Goal: Information Seeking & Learning: Learn about a topic

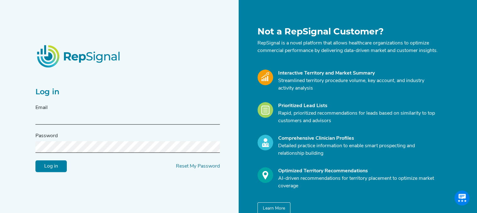
click at [181, 118] on input "text" at bounding box center [127, 119] width 184 height 12
drag, startPoint x: 181, startPoint y: 118, endPoint x: 116, endPoint y: 119, distance: 64.9
click at [116, 119] on input "text" at bounding box center [127, 119] width 184 height 12
paste input "michelle.m.preslar@medtronic.com"
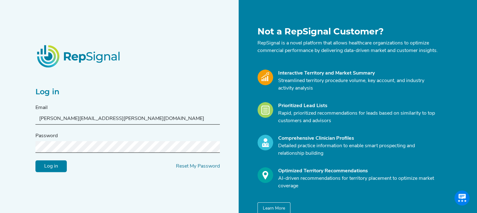
type input "michelle.m.preslar@medtronic.com"
click at [51, 172] on input "Log in" at bounding box center [50, 166] width 31 height 12
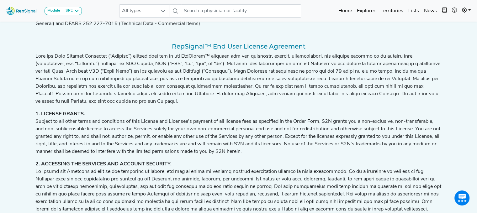
scroll to position [201, 0]
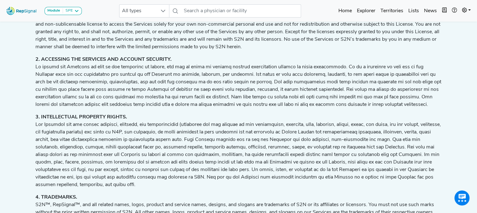
click at [127, 194] on p "4. TRADEMARKS. S2N™, RepSignal™, and all related names, logos, product and serv…" at bounding box center [238, 205] width 406 height 23
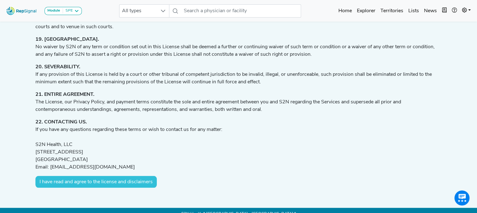
click at [126, 176] on button "I have read and agree to the license and disclaimers" at bounding box center [95, 182] width 121 height 12
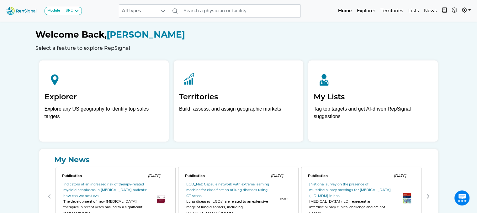
scroll to position [5, 0]
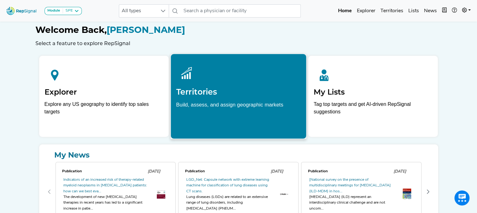
click at [215, 82] on div at bounding box center [238, 73] width 125 height 28
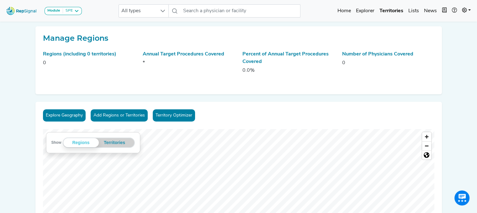
click at [169, 118] on link "Territory Optimizer" at bounding box center [174, 115] width 42 height 12
click at [112, 116] on button "Add Regions or Territories" at bounding box center [119, 115] width 57 height 12
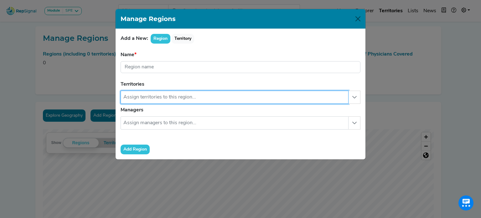
click at [143, 99] on input "text" at bounding box center [235, 97] width 228 height 13
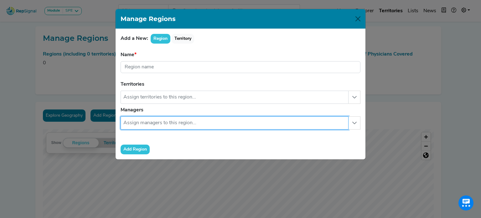
click at [142, 128] on input "text" at bounding box center [235, 122] width 228 height 13
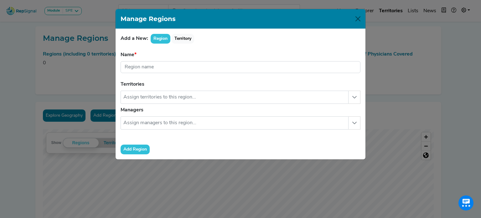
click at [21, 98] on div "Manage Regions Add a New: Region Territory Name Region name is required. Territ…" at bounding box center [240, 109] width 481 height 218
click at [358, 22] on button "Close" at bounding box center [358, 19] width 10 height 10
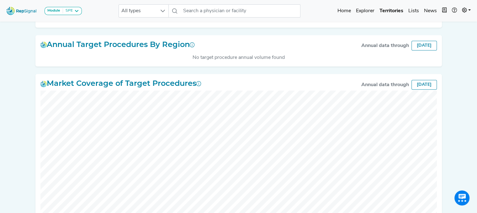
scroll to position [323, 0]
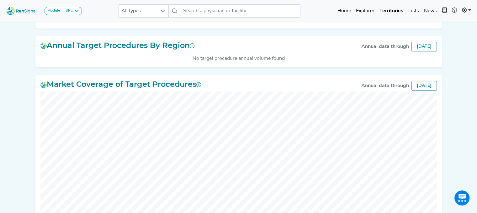
click at [416, 51] on div "[DATE]" at bounding box center [423, 47] width 25 height 10
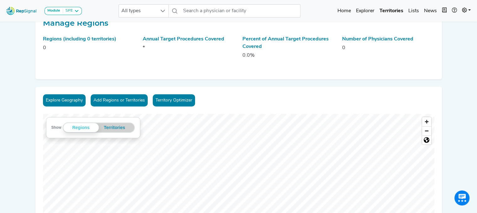
scroll to position [0, 0]
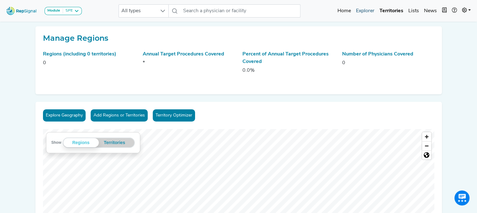
click at [362, 10] on link "Explorer" at bounding box center [364, 11] width 23 height 13
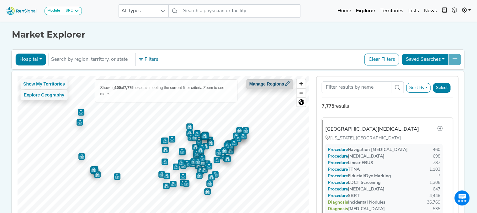
click at [271, 85] on button "Manage Regions" at bounding box center [269, 84] width 47 height 10
click at [434, 61] on button "Saved Searches" at bounding box center [424, 60] width 47 height 12
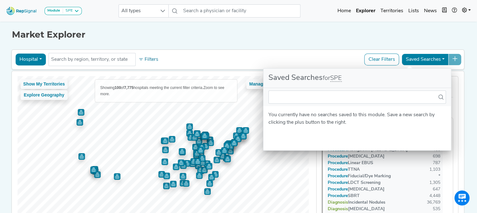
click at [79, 68] on div "Hospital Physician Hospital ASC Office Health System No results found Filters C…" at bounding box center [237, 59] width 453 height 20
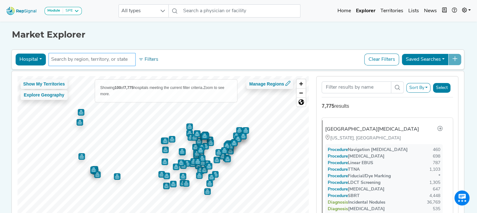
click at [77, 59] on input "text" at bounding box center [91, 60] width 81 height 8
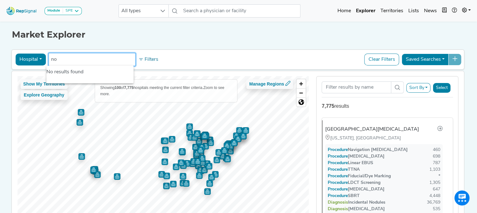
type input "n"
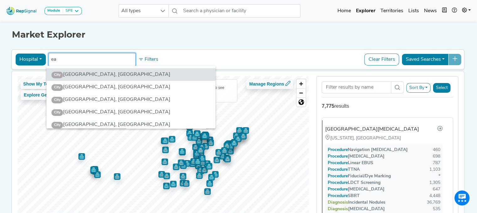
type input "e"
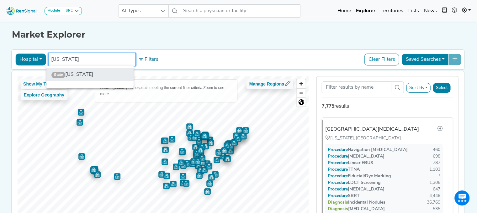
type input "north carolina"
click at [71, 73] on li "State North Carolina" at bounding box center [89, 74] width 87 height 13
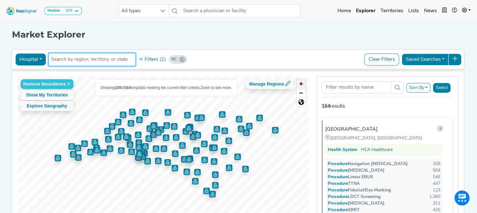
click at [305, 81] on span "Zoom in" at bounding box center [300, 83] width 9 height 9
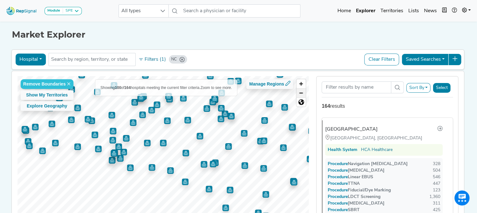
click at [304, 90] on span "Zoom out" at bounding box center [300, 93] width 9 height 9
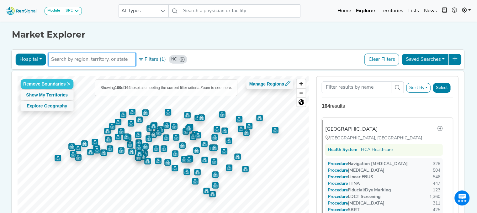
click at [113, 58] on input "text" at bounding box center [91, 60] width 81 height 8
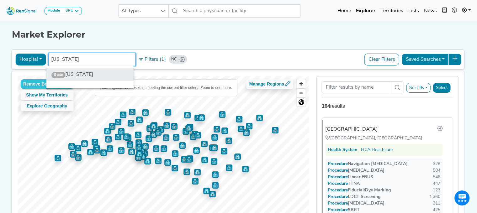
type input "south carolina"
click at [107, 75] on li "State South Carolina" at bounding box center [89, 74] width 87 height 13
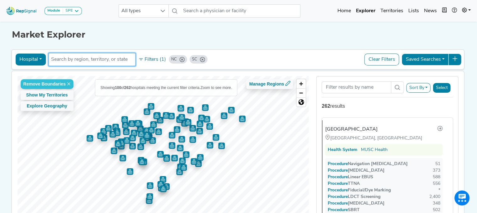
click at [108, 61] on input "text" at bounding box center [91, 60] width 81 height 8
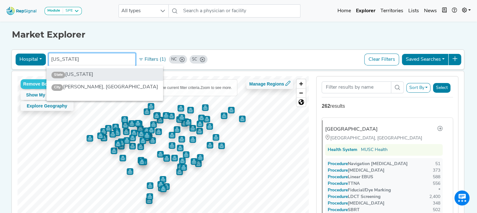
type input "georgia"
click at [115, 79] on li "State Georgia" at bounding box center [104, 74] width 117 height 13
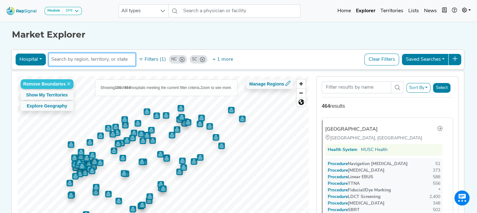
click at [109, 63] on input "text" at bounding box center [91, 60] width 81 height 8
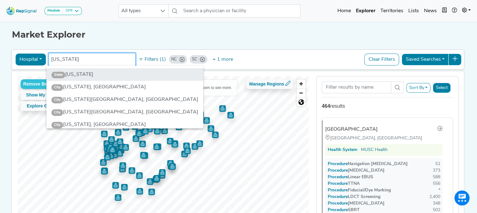
type input "florida"
click at [102, 76] on li "State Florida" at bounding box center [124, 74] width 157 height 13
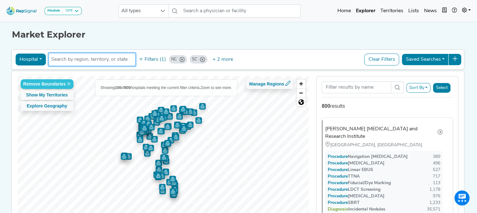
click at [111, 61] on input "text" at bounding box center [91, 60] width 81 height 8
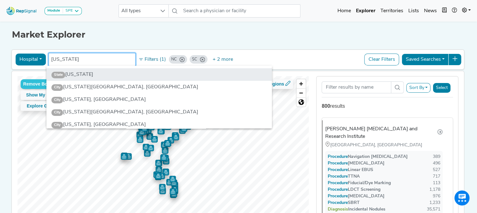
type input "virginia"
click at [106, 75] on li "State Virginia" at bounding box center [158, 74] width 225 height 13
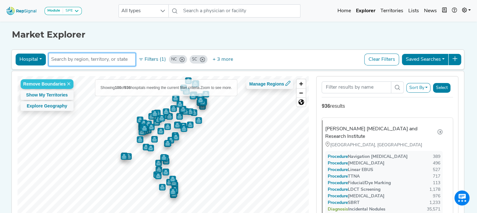
click at [100, 60] on input "text" at bounding box center [91, 60] width 81 height 8
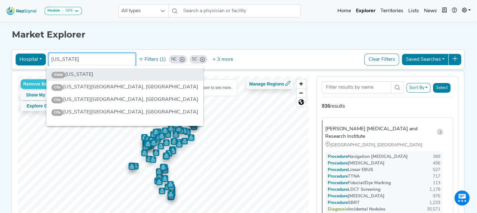
type input "maryland"
click at [93, 75] on li "State Maryland" at bounding box center [124, 74] width 157 height 13
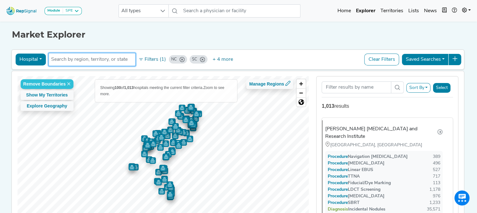
click at [96, 59] on input "text" at bounding box center [91, 60] width 81 height 8
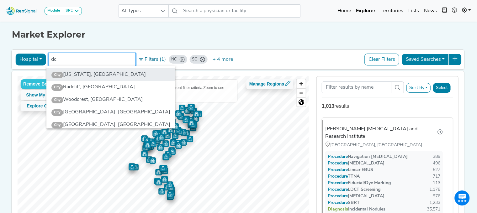
type input "dc"
click at [95, 74] on li "City Washington, DC" at bounding box center [110, 74] width 129 height 13
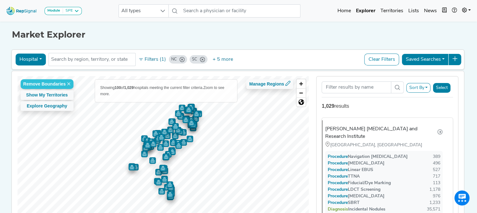
click at [457, 59] on icon at bounding box center [454, 58] width 5 height 5
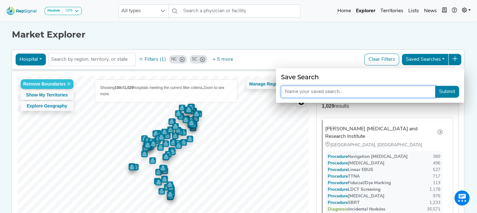
click at [381, 92] on input "text" at bounding box center [358, 92] width 154 height 12
type input "South East and MidAtlantic"
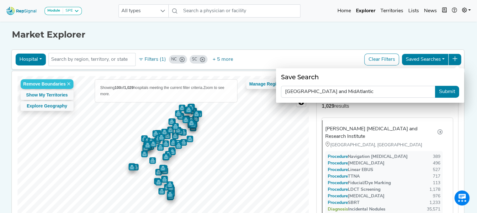
click at [443, 89] on button "Submit" at bounding box center [447, 92] width 24 height 12
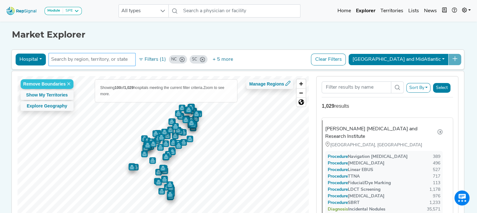
click at [118, 60] on input "text" at bounding box center [91, 60] width 81 height 8
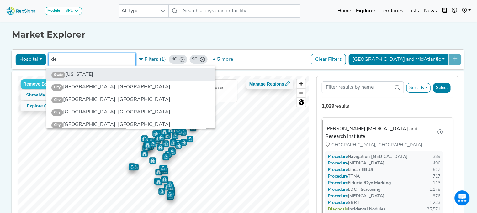
type input "de"
click at [89, 75] on li "State Delaware" at bounding box center [130, 74] width 169 height 13
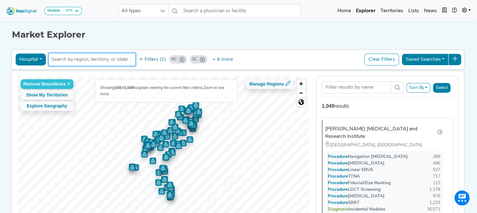
click at [94, 61] on input "text" at bounding box center [91, 60] width 81 height 8
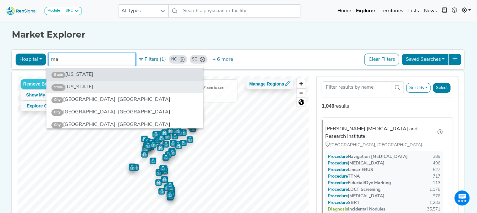
type input "ma"
click at [88, 85] on li "State Massachusetts" at bounding box center [124, 87] width 157 height 13
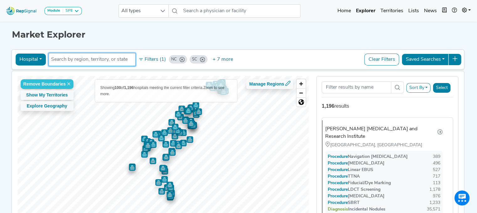
click at [83, 61] on input "text" at bounding box center [91, 60] width 81 height 8
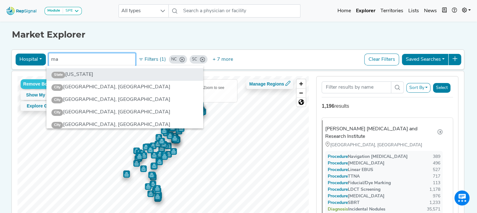
type input "ma"
click at [79, 73] on li "State Maine" at bounding box center [124, 74] width 157 height 13
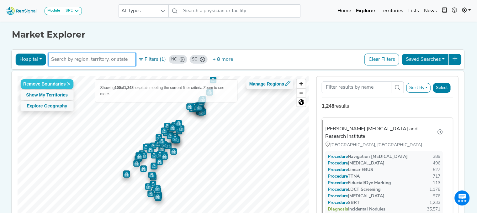
click at [79, 61] on input "text" at bounding box center [91, 60] width 81 height 8
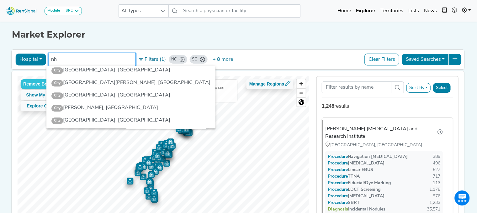
scroll to position [574, 0]
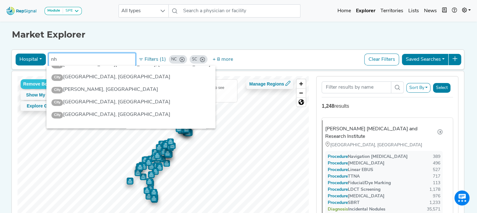
click at [80, 59] on input "nh" at bounding box center [91, 60] width 81 height 8
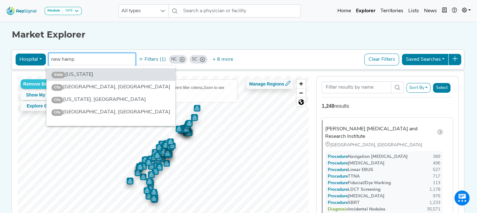
scroll to position [0, 0]
type input "new hamp"
click at [80, 77] on li "State New Hampshire" at bounding box center [110, 74] width 129 height 13
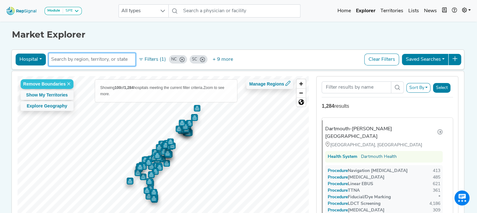
click at [82, 60] on input "text" at bounding box center [91, 60] width 81 height 8
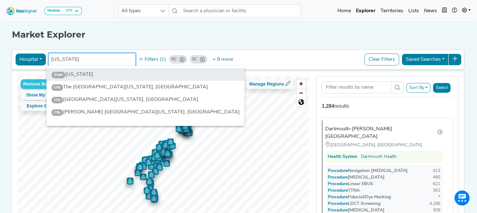
type input "new jersey"
click at [83, 74] on li "State New Jersey" at bounding box center [145, 74] width 198 height 13
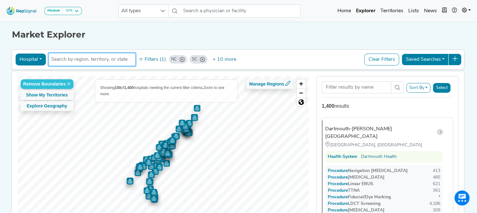
click at [80, 58] on input "text" at bounding box center [91, 60] width 81 height 8
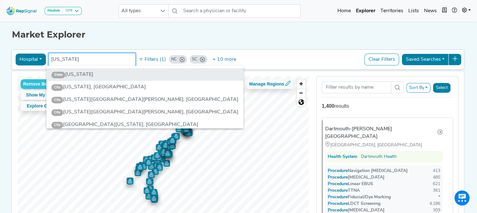
type input "new york"
click at [85, 74] on li "State New York" at bounding box center [144, 74] width 197 height 13
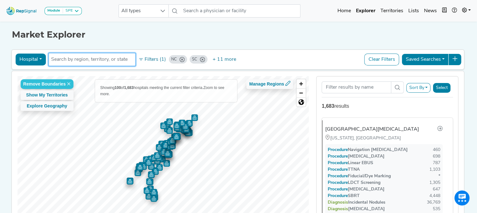
click at [88, 58] on input "text" at bounding box center [91, 60] width 81 height 8
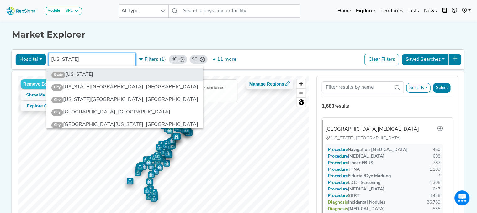
type input "michigan"
click at [85, 73] on li "State Michigan" at bounding box center [124, 74] width 157 height 13
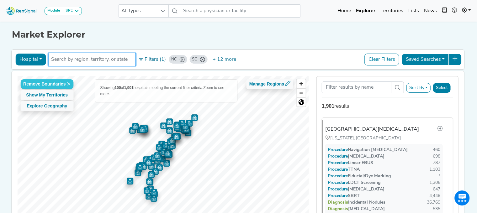
click at [88, 60] on input "text" at bounding box center [91, 60] width 81 height 8
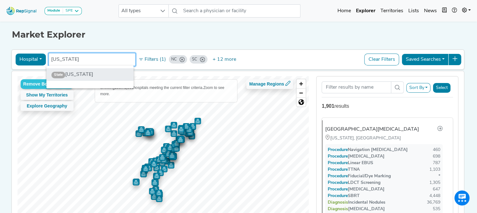
type input "pennsylvania"
click at [87, 74] on li "State Pennsylvania" at bounding box center [89, 74] width 87 height 13
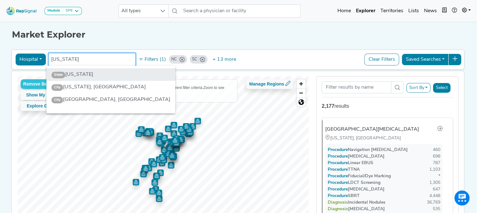
type input "vermont"
click at [87, 77] on li "State Vermont" at bounding box center [110, 74] width 129 height 13
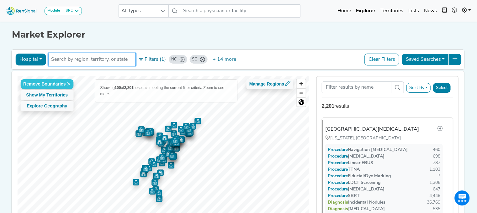
click at [95, 56] on input "text" at bounding box center [91, 60] width 81 height 8
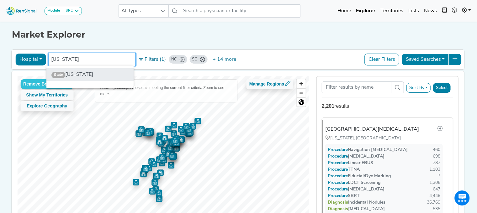
type input "rhode island"
click at [90, 75] on li "State Rhode Island" at bounding box center [89, 74] width 87 height 13
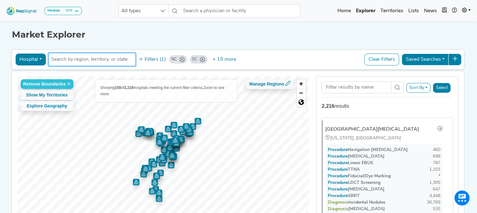
click at [100, 59] on input "text" at bounding box center [91, 60] width 81 height 8
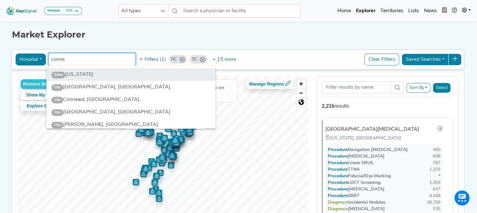
type input "conne"
click at [99, 74] on li "State Connecticut" at bounding box center [130, 74] width 169 height 13
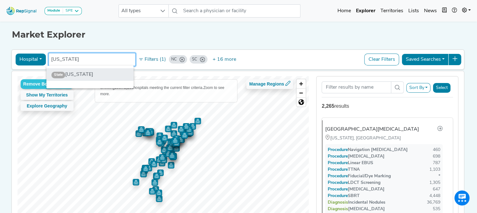
type input "west virginia"
click at [102, 73] on li "State West Virginia" at bounding box center [89, 74] width 87 height 13
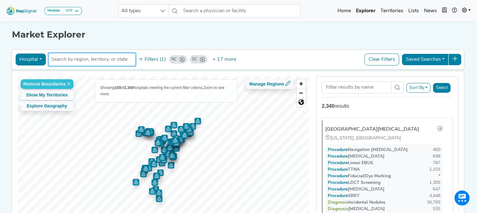
click at [102, 61] on input "text" at bounding box center [91, 60] width 81 height 8
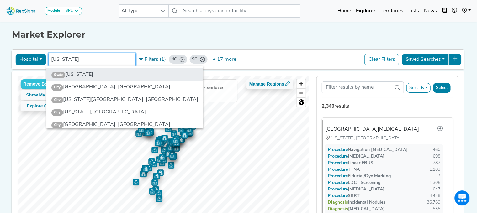
type input "ohio"
click at [94, 74] on li "State Ohio" at bounding box center [124, 74] width 157 height 13
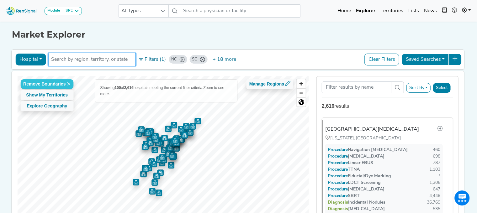
click at [99, 62] on input "text" at bounding box center [91, 60] width 81 height 8
click at [90, 59] on input "text" at bounding box center [91, 60] width 81 height 8
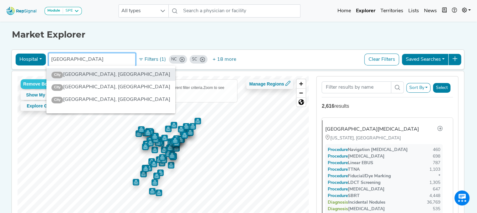
type input "south bend"
click at [86, 71] on li "City South Bend, IN" at bounding box center [110, 74] width 129 height 13
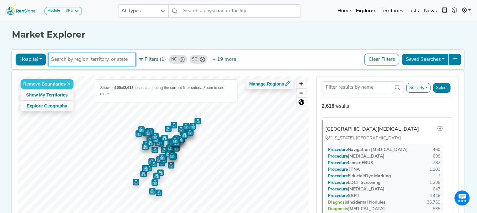
click at [81, 59] on input "text" at bounding box center [91, 60] width 81 height 8
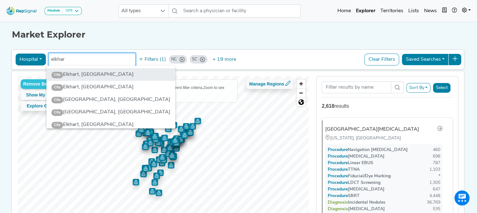
type input "elkhar"
click at [78, 72] on li "City Elkhart, IN" at bounding box center [110, 74] width 129 height 13
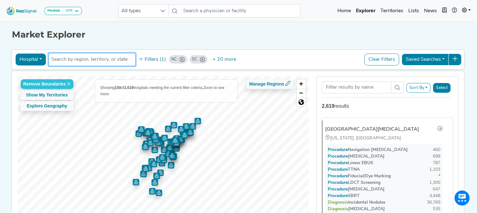
click at [79, 58] on input "text" at bounding box center [91, 60] width 81 height 8
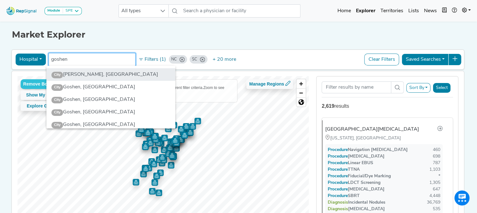
type input "goshen"
click at [79, 75] on li "City Goshen, IN" at bounding box center [110, 74] width 129 height 13
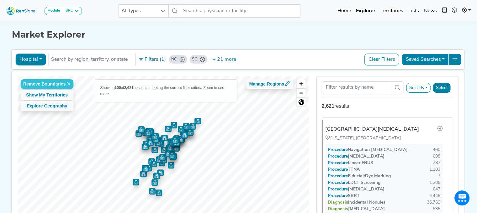
click at [457, 57] on icon at bounding box center [454, 58] width 5 height 5
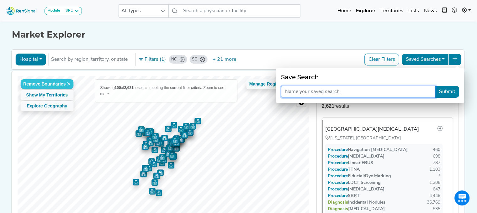
click at [349, 95] on input "text" at bounding box center [358, 92] width 154 height 12
type input "EAST - ALL"
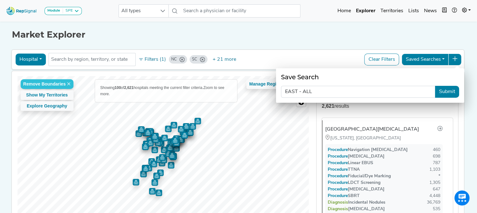
click at [446, 91] on button "Submit" at bounding box center [447, 92] width 24 height 12
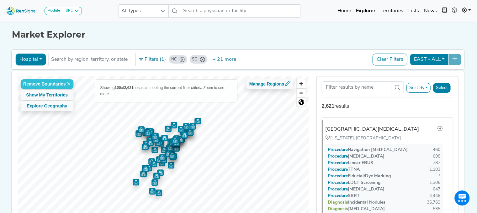
click at [34, 59] on button "Hospital" at bounding box center [30, 60] width 30 height 12
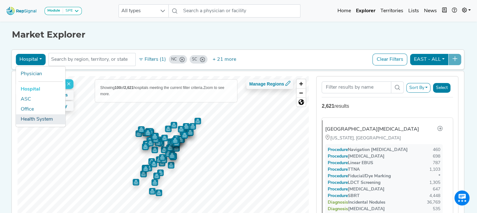
click at [37, 117] on link "Health System" at bounding box center [40, 119] width 49 height 10
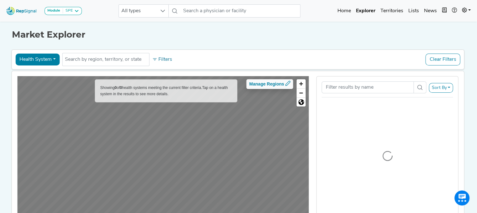
click at [241, 37] on h1 "Market Explorer" at bounding box center [238, 34] width 453 height 11
click at [289, 82] on icon at bounding box center [287, 83] width 5 height 5
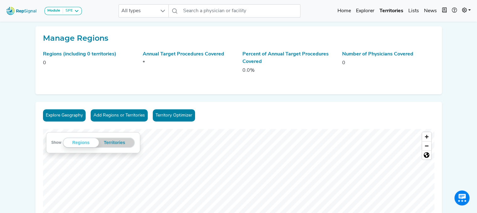
click at [118, 115] on button "Add Regions or Territories" at bounding box center [119, 115] width 57 height 12
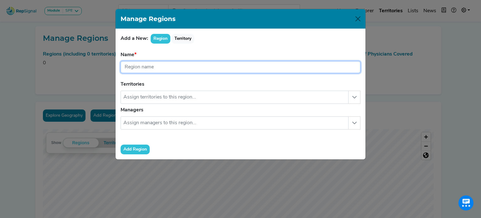
click at [152, 62] on input "text" at bounding box center [241, 67] width 240 height 12
click at [139, 65] on input "text" at bounding box center [241, 67] width 240 height 12
type input "E"
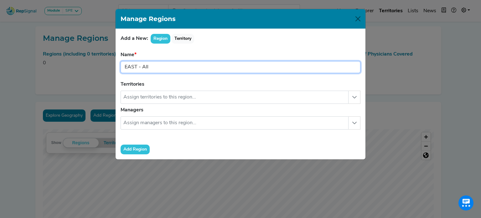
type input "EAST - All"
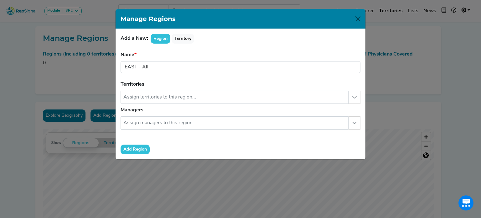
click at [134, 149] on button "Add Region" at bounding box center [135, 149] width 29 height 10
click at [82, 94] on div "Manage Regions Add a New: Region Territory Name Region name is required. Territ…" at bounding box center [240, 109] width 481 height 218
drag, startPoint x: 331, startPoint y: 46, endPoint x: 361, endPoint y: 23, distance: 37.6
click at [361, 23] on div "Manage Regions Add a New: Region Territory Name Region name is required. Territ…" at bounding box center [240, 84] width 251 height 151
click at [361, 23] on button "Close" at bounding box center [358, 19] width 10 height 10
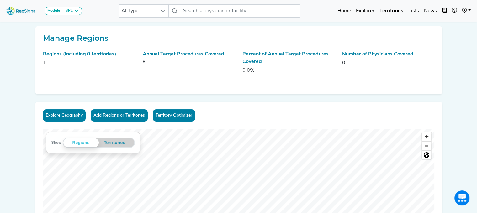
click at [345, 61] on p "0" at bounding box center [388, 63] width 92 height 8
click at [44, 61] on p "1" at bounding box center [89, 63] width 92 height 8
click at [178, 118] on link "Territory Optimizer" at bounding box center [174, 115] width 42 height 12
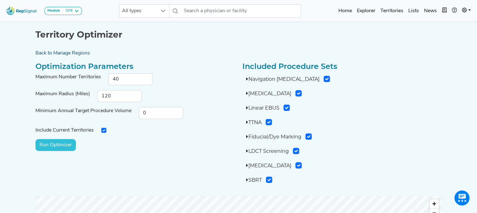
click at [71, 49] on link "Back to Manage Regions" at bounding box center [239, 53] width 414 height 8
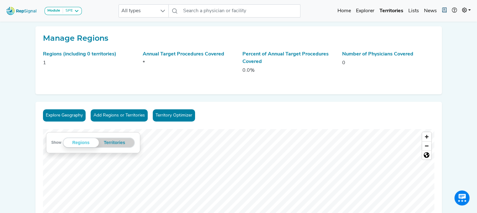
click at [444, 8] on icon "button" at bounding box center [443, 10] width 5 height 5
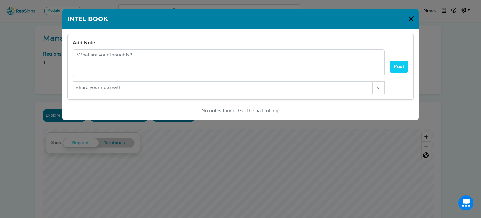
click at [411, 18] on button "Close" at bounding box center [411, 19] width 10 height 10
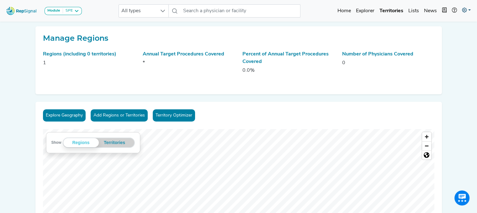
click at [463, 8] on icon at bounding box center [463, 10] width 5 height 5
click at [440, 29] on link "My Account" at bounding box center [447, 27] width 49 height 13
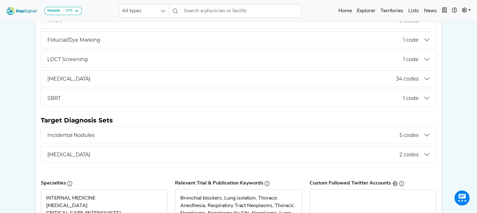
scroll to position [29, 0]
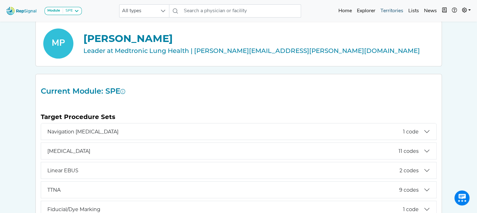
click at [397, 10] on link "Territories" at bounding box center [392, 11] width 28 height 13
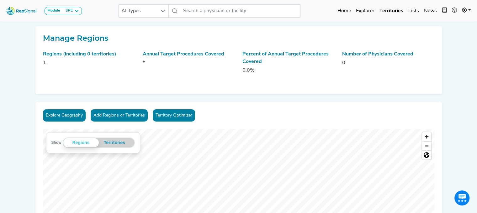
click at [131, 63] on p "1" at bounding box center [89, 63] width 92 height 8
click at [342, 8] on link "Home" at bounding box center [344, 11] width 18 height 13
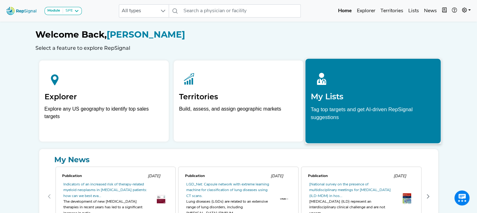
click at [372, 87] on div at bounding box center [372, 78] width 125 height 28
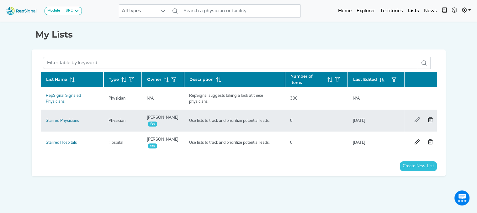
click at [415, 119] on icon "button" at bounding box center [416, 119] width 5 height 5
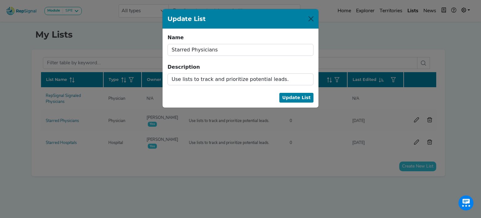
click at [297, 99] on button "Update List" at bounding box center [296, 98] width 34 height 10
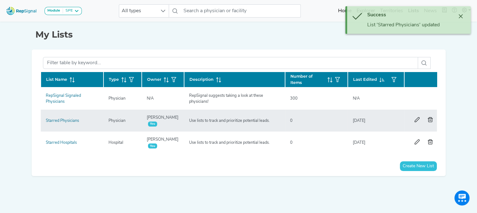
click at [188, 125] on td "Use lists to track and prioritize potential leads." at bounding box center [234, 121] width 101 height 22
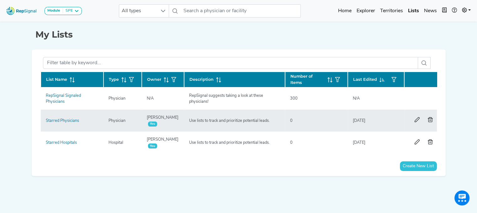
click at [66, 118] on div "Starred Physicians" at bounding box center [62, 121] width 41 height 6
click at [65, 120] on link "Starred Physicians" at bounding box center [62, 121] width 33 height 4
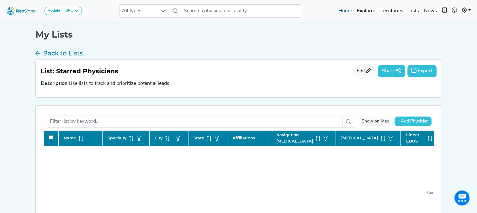
click at [346, 9] on link "Home" at bounding box center [345, 11] width 18 height 13
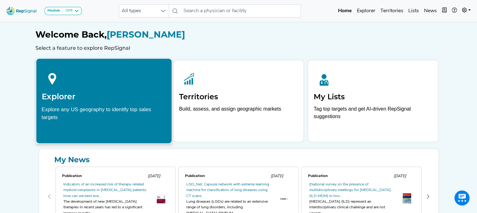
click at [77, 99] on h2 "Explorer" at bounding box center [103, 96] width 125 height 9
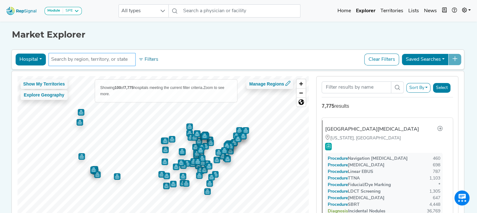
click at [83, 60] on input "text" at bounding box center [91, 60] width 81 height 8
click at [144, 58] on button "Filters" at bounding box center [148, 59] width 23 height 11
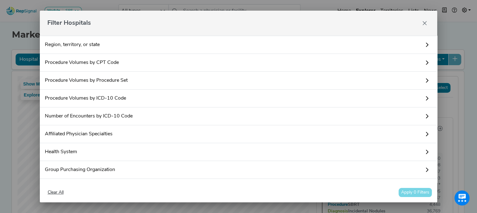
click at [97, 39] on link "Region, territory, or state" at bounding box center [238, 45] width 397 height 18
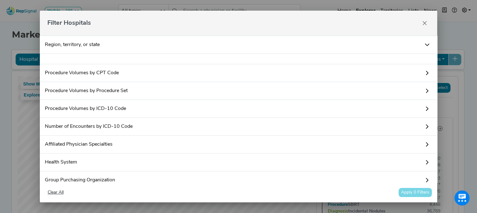
click at [92, 45] on link "Region, territory, or state" at bounding box center [238, 45] width 397 height 18
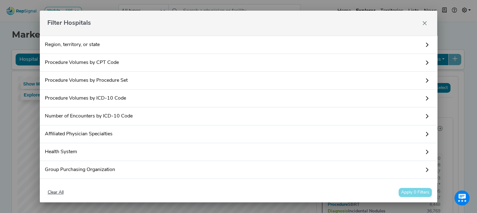
click at [376, 44] on link "Region, territory, or state" at bounding box center [238, 45] width 397 height 18
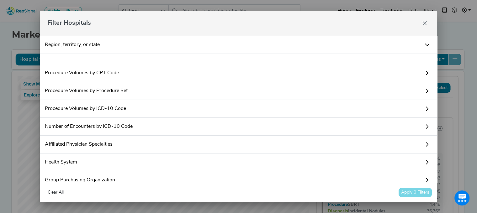
click at [86, 45] on link "Region, territory, or state" at bounding box center [238, 45] width 397 height 18
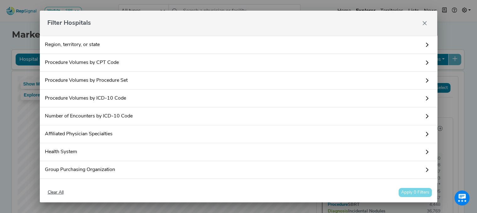
click at [86, 45] on link "Region, territory, or state" at bounding box center [238, 45] width 397 height 18
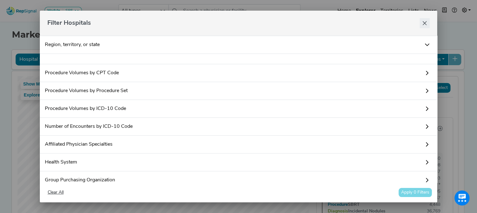
click at [426, 23] on icon "Close" at bounding box center [424, 23] width 5 height 5
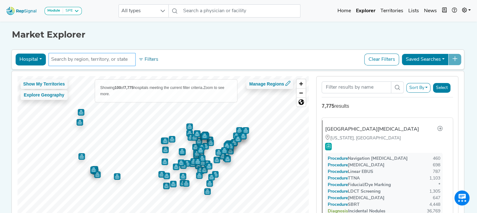
click at [83, 59] on input "text" at bounding box center [91, 60] width 81 height 8
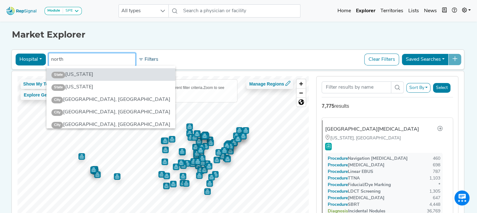
type input "north"
click at [140, 58] on icon at bounding box center [140, 59] width 5 height 5
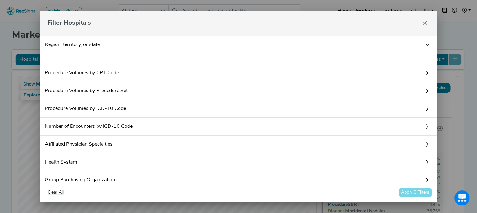
click at [103, 44] on link "Region, territory, or state" at bounding box center [238, 45] width 397 height 18
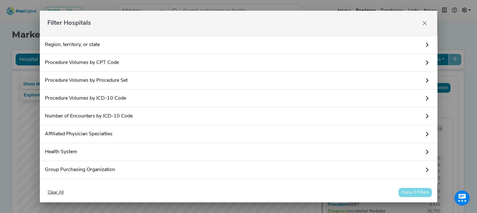
click at [117, 46] on link "Region, territory, or state" at bounding box center [238, 45] width 397 height 18
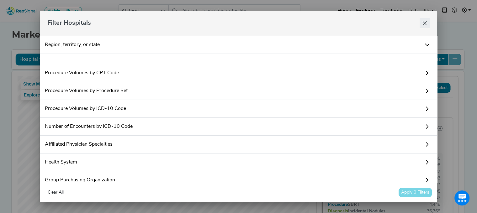
click at [421, 23] on button "Close" at bounding box center [424, 23] width 10 height 10
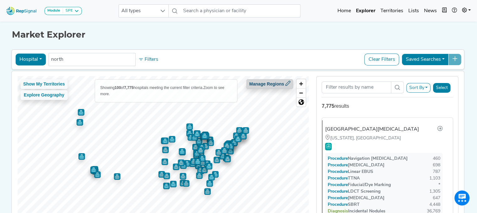
click at [265, 83] on button "Manage Regions" at bounding box center [269, 84] width 47 height 10
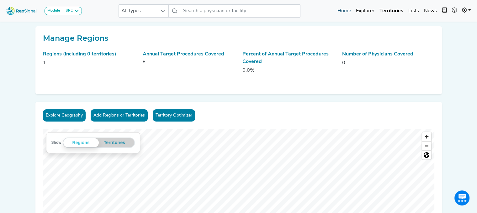
click at [340, 10] on link "Home" at bounding box center [344, 11] width 18 height 13
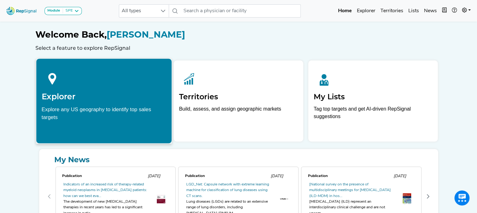
click at [56, 103] on div "Explorer Explore any US geography to identify top sales targets" at bounding box center [103, 94] width 135 height 71
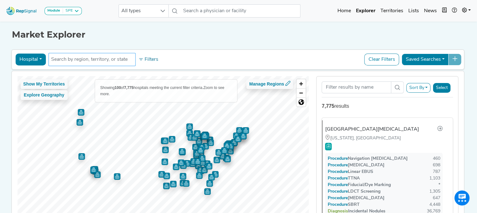
click at [80, 63] on input "text" at bounding box center [91, 60] width 81 height 8
click at [76, 56] on input "text" at bounding box center [91, 60] width 81 height 8
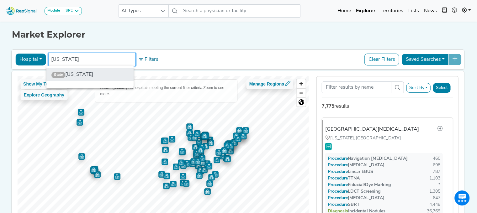
type input "north carolina"
click at [73, 77] on li "State North Carolina" at bounding box center [89, 74] width 87 height 13
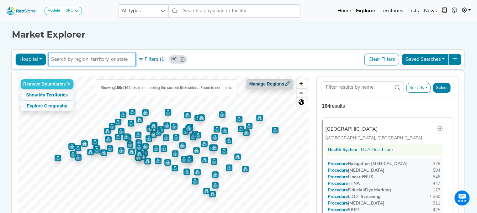
click at [290, 86] on button "Manage Regions" at bounding box center [269, 84] width 47 height 10
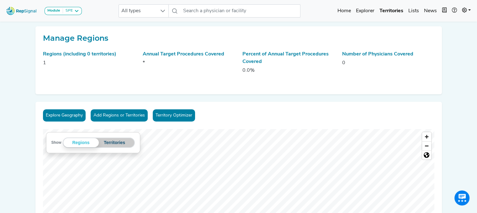
click at [115, 139] on button "Territories" at bounding box center [115, 142] width 32 height 9
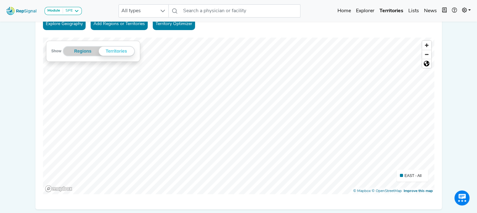
scroll to position [92, 0]
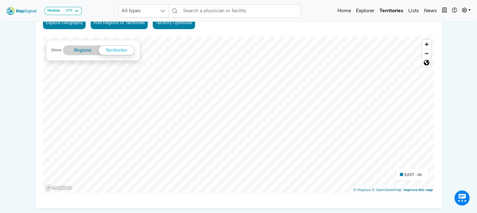
click at [407, 174] on span "EAST - All" at bounding box center [412, 175] width 17 height 4
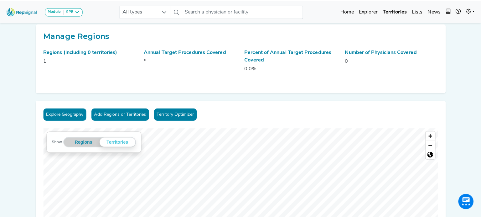
scroll to position [0, 0]
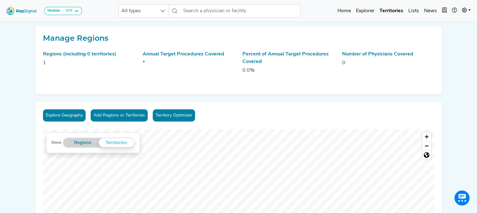
click at [112, 113] on button "Add Regions or Territories" at bounding box center [119, 115] width 57 height 12
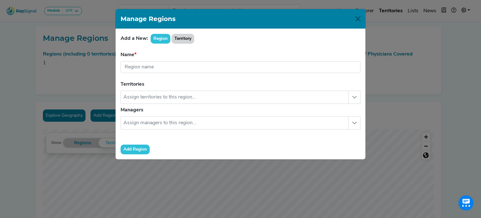
click at [180, 36] on button "Territory" at bounding box center [183, 39] width 23 height 10
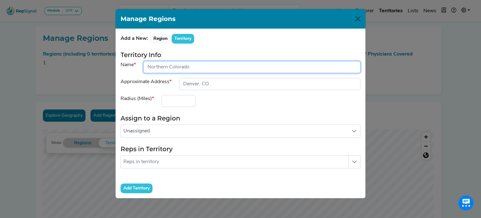
click at [202, 65] on input "input" at bounding box center [251, 67] width 217 height 12
click at [192, 65] on input "input" at bounding box center [251, 67] width 217 height 12
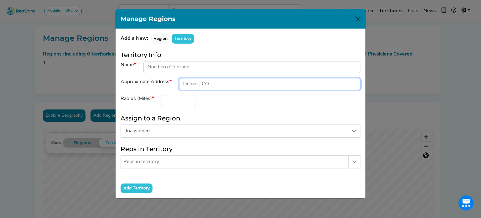
click at [242, 81] on input "input" at bounding box center [269, 84] width 181 height 12
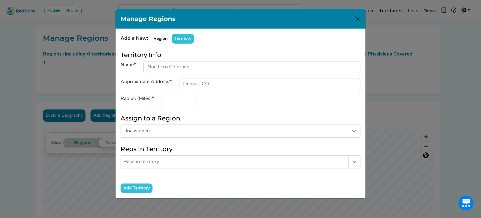
click at [136, 88] on div "Approximate Address" at bounding box center [146, 84] width 59 height 12
click at [353, 163] on icon "button" at bounding box center [354, 161] width 5 height 5
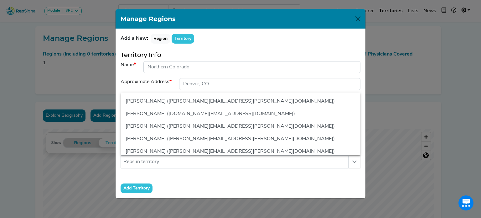
drag, startPoint x: 361, startPoint y: 122, endPoint x: 363, endPoint y: 148, distance: 25.5
click at [363, 148] on div "Add a New: Region Territory Territory Info Name Approximate Address Radius (Mil…" at bounding box center [241, 113] width 250 height 169
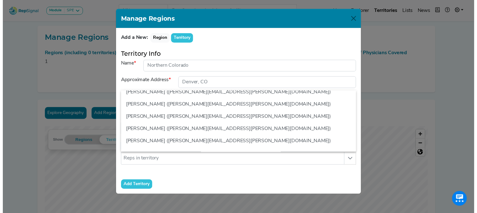
scroll to position [35, 0]
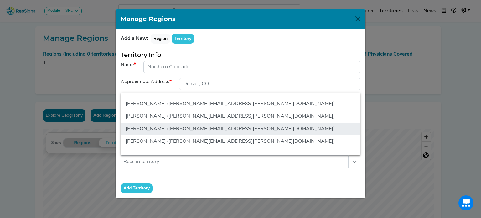
click at [299, 128] on li "[PERSON_NAME] ([PERSON_NAME][EMAIL_ADDRESS][PERSON_NAME][DOMAIN_NAME])" at bounding box center [241, 128] width 240 height 13
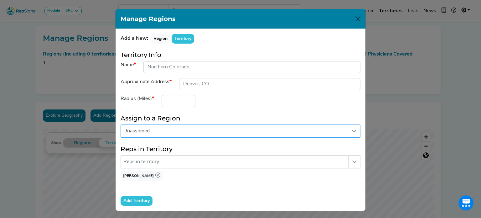
click at [270, 128] on span "Unassigned" at bounding box center [234, 131] width 227 height 13
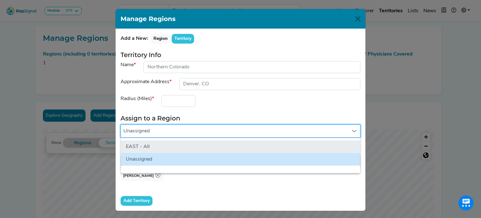
click at [262, 144] on li "EAST - All" at bounding box center [240, 146] width 239 height 13
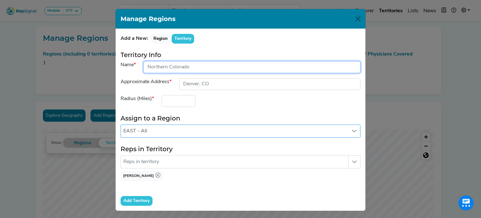
click at [179, 69] on input "input" at bounding box center [251, 67] width 217 height 12
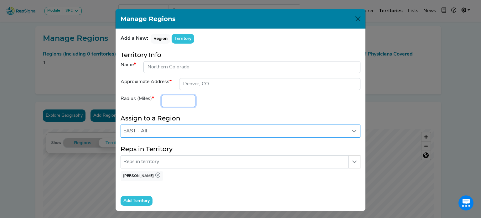
click at [279, 100] on div "Radius (Miles)" at bounding box center [240, 101] width 247 height 12
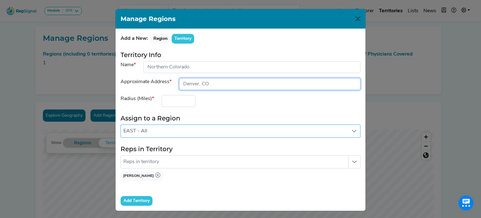
click at [259, 81] on input "input" at bounding box center [269, 84] width 181 height 12
drag, startPoint x: 210, startPoint y: 81, endPoint x: 167, endPoint y: 77, distance: 43.4
click at [167, 77] on form "Territory Info Name Approximate Address Radius (Miles) Assign to a Region EAST …" at bounding box center [241, 128] width 240 height 154
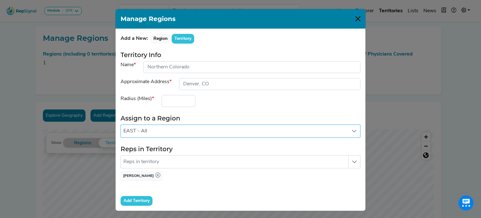
click at [357, 19] on button "Close" at bounding box center [358, 19] width 10 height 10
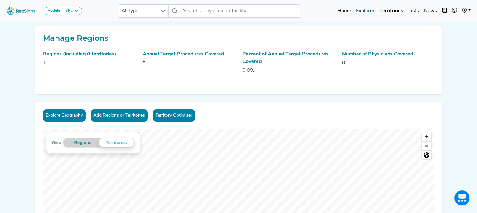
click at [369, 9] on link "Explorer" at bounding box center [364, 11] width 23 height 13
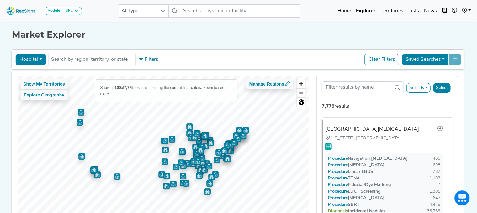
click at [429, 60] on button "Saved Searches" at bounding box center [424, 60] width 47 height 12
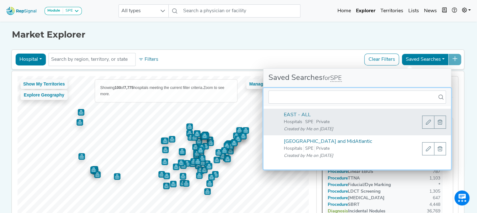
click at [319, 124] on div "Private" at bounding box center [323, 122] width 16 height 7
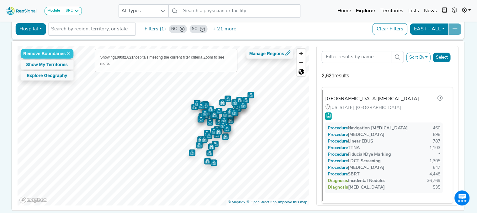
scroll to position [25, 0]
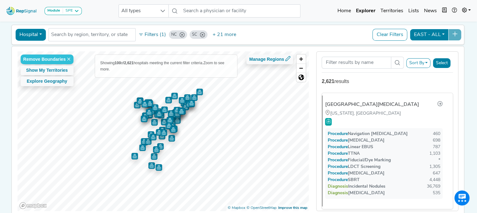
click at [429, 61] on button "Sort By" at bounding box center [418, 63] width 24 height 10
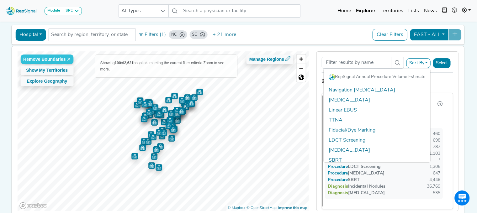
click at [254, 29] on div "Hospital Physician Hospital ASC Office Health System NC SC GA FL VA MD Washingt…" at bounding box center [237, 35] width 447 height 14
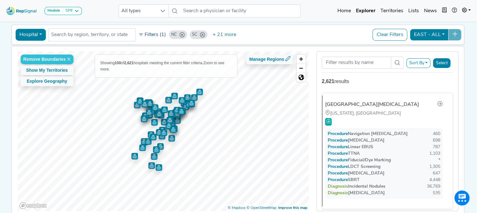
click at [151, 33] on button "Filters (1)" at bounding box center [152, 34] width 31 height 11
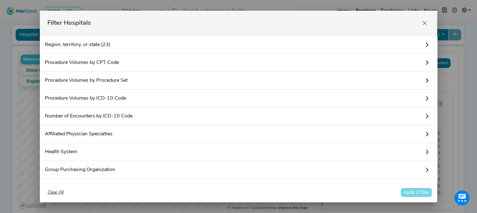
click at [78, 61] on link "Procedure Volumes by CPT Code" at bounding box center [238, 63] width 397 height 18
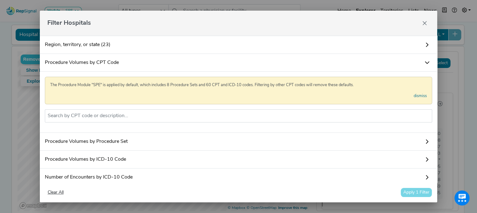
click at [188, 146] on link "Procedure Volumes by Procedure Set" at bounding box center [238, 142] width 397 height 18
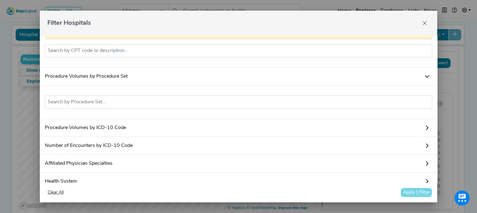
scroll to position [85, 0]
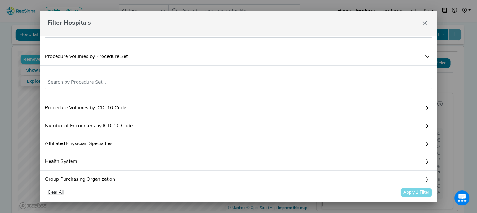
click at [385, 99] on div "No results found" at bounding box center [238, 83] width 397 height 34
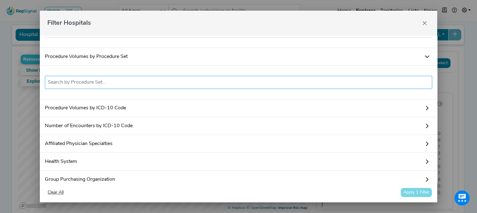
click at [410, 87] on li at bounding box center [239, 82] width 382 height 10
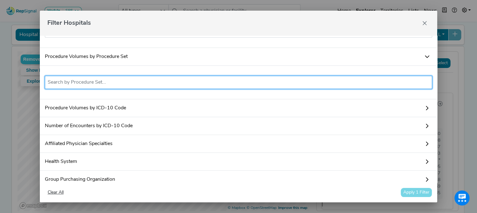
drag, startPoint x: 418, startPoint y: 101, endPoint x: 244, endPoint y: 121, distance: 174.3
click at [244, 117] on link "Procedure Volumes by ICD-10 Code" at bounding box center [238, 108] width 397 height 18
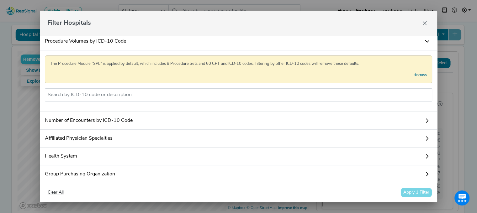
scroll to position [144, 0]
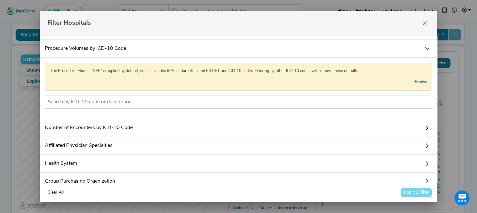
click at [128, 155] on link "Affiliated Physician Specialties" at bounding box center [238, 146] width 397 height 18
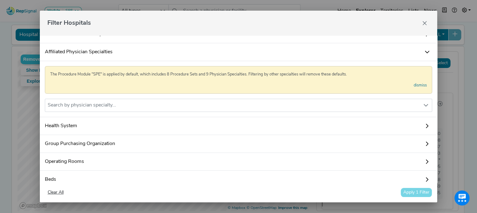
scroll to position [240, 0]
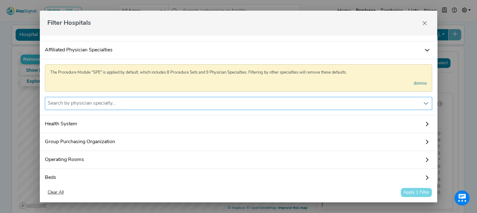
click at [412, 110] on div "Search by physician specialty..." at bounding box center [232, 103] width 375 height 13
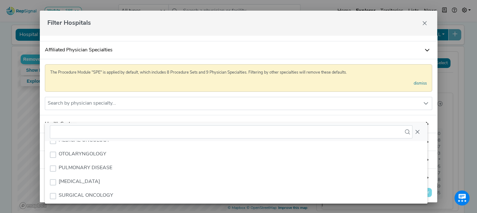
scroll to position [108, 0]
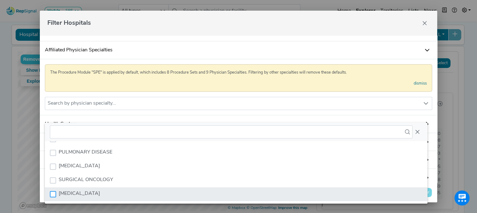
click at [53, 194] on div "THORACIC SURGERY" at bounding box center [53, 194] width 6 height 6
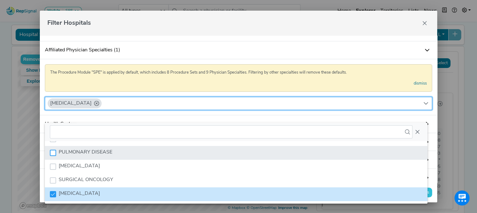
click at [53, 152] on div "PULMONARY DISEASE" at bounding box center [53, 153] width 6 height 6
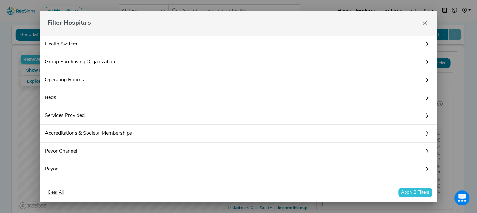
scroll to position [321, 0]
click at [413, 191] on button "Apply 2 Filters" at bounding box center [415, 193] width 34 height 10
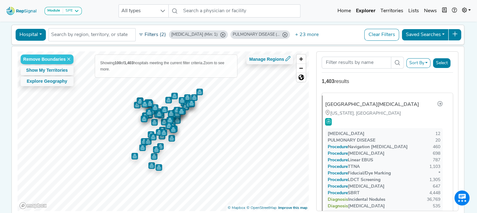
click at [154, 36] on button "Filters (2)" at bounding box center [152, 34] width 31 height 11
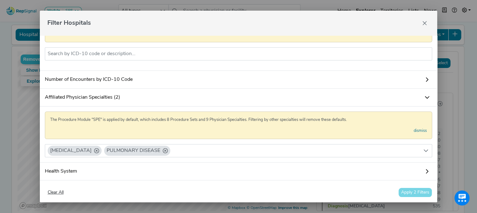
scroll to position [64, 0]
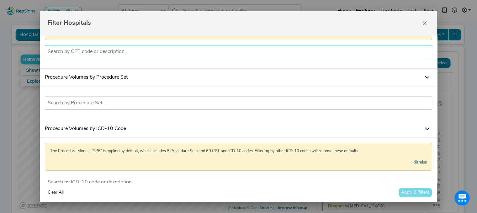
click at [373, 50] on input "text" at bounding box center [239, 52] width 382 height 8
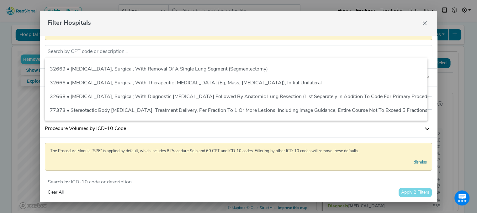
scroll to position [223, 0]
click at [402, 138] on link "Procedure Volumes by ICD-10 Code" at bounding box center [238, 129] width 397 height 18
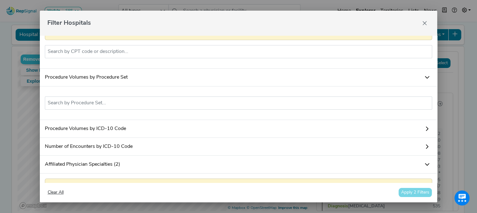
click at [267, 69] on div "The Procedure Module "SPE" is applied by default, which includes 8 Procedure Se…" at bounding box center [238, 38] width 397 height 61
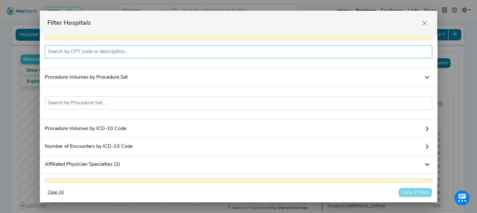
click at [260, 53] on input "text" at bounding box center [239, 52] width 382 height 8
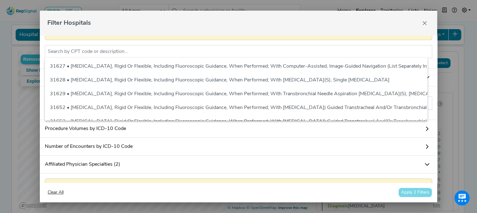
scroll to position [0, 0]
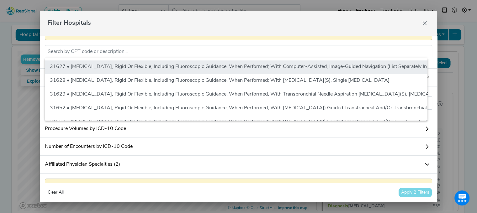
click at [386, 70] on li "31627 • [MEDICAL_DATA], Rigid Or Flexible, Including Fluoroscopic Guidance, Whe…" at bounding box center [366, 67] width 643 height 14
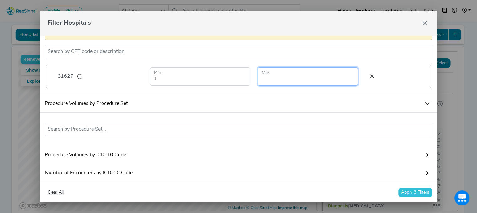
click at [274, 79] on input "number" at bounding box center [308, 76] width 100 height 18
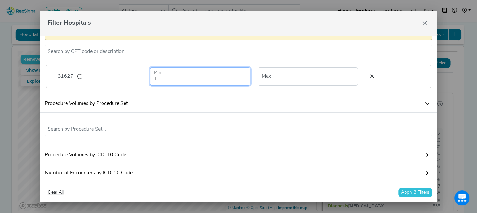
click at [195, 76] on input "1" at bounding box center [200, 76] width 100 height 18
click at [240, 81] on input "number" at bounding box center [200, 76] width 100 height 18
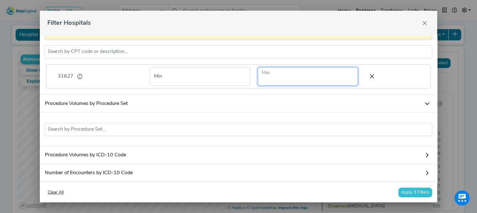
click at [269, 78] on input "number" at bounding box center [308, 76] width 100 height 18
type input "5"
click at [412, 192] on button "Apply 3 Filters" at bounding box center [415, 193] width 34 height 10
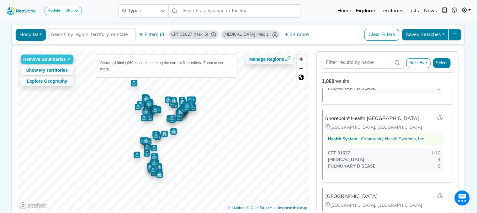
scroll to position [564, 0]
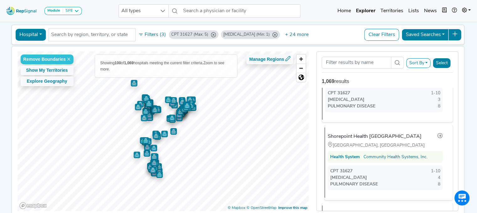
click at [390, 143] on div "Port Charlotte, FL" at bounding box center [384, 145] width 115 height 7
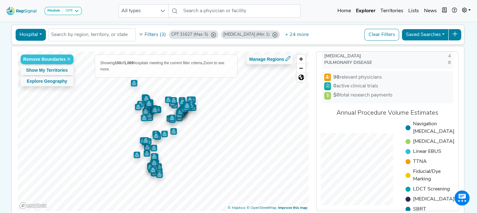
scroll to position [0, 0]
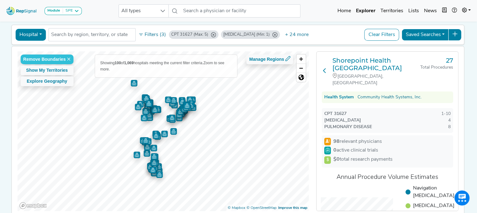
click at [326, 68] on icon at bounding box center [324, 70] width 5 height 5
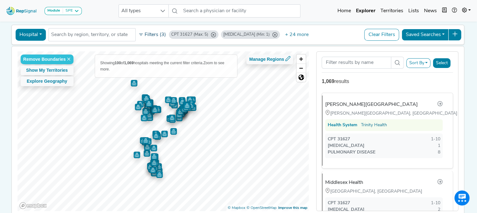
click at [153, 38] on button "Filters (3)" at bounding box center [152, 34] width 31 height 11
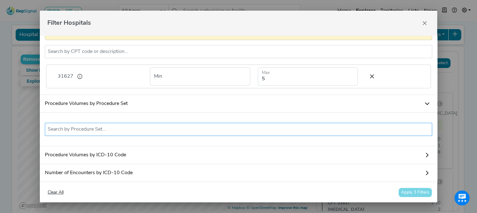
click at [125, 133] on input "text" at bounding box center [239, 130] width 382 height 8
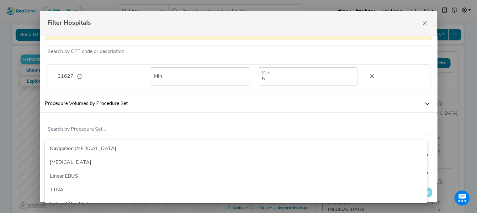
drag, startPoint x: 426, startPoint y: 159, endPoint x: 317, endPoint y: 110, distance: 120.1
click at [317, 110] on link "Procedure Volumes by Procedure Set" at bounding box center [238, 104] width 397 height 18
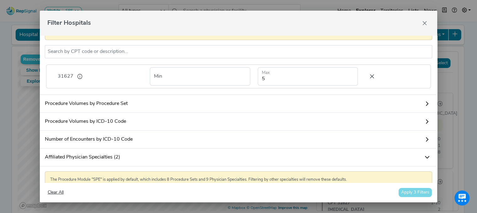
click at [365, 76] on icon at bounding box center [371, 76] width 13 height 9
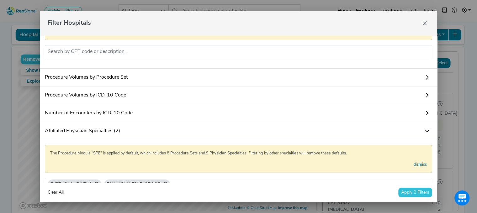
click at [235, 80] on link "Procedure Volumes by Procedure Set" at bounding box center [238, 78] width 397 height 18
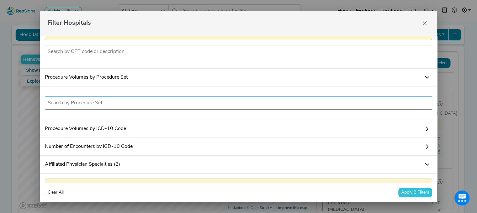
click at [223, 107] on input "text" at bounding box center [239, 103] width 382 height 8
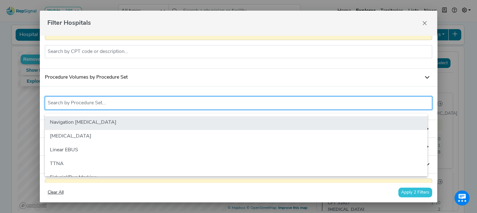
click at [265, 124] on li "Navigation [MEDICAL_DATA]" at bounding box center [236, 123] width 382 height 14
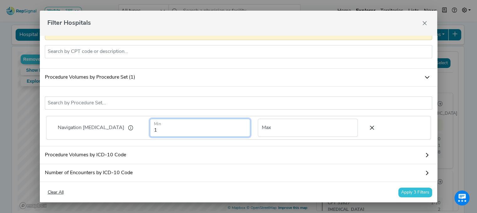
click at [207, 132] on input "1" at bounding box center [200, 128] width 100 height 18
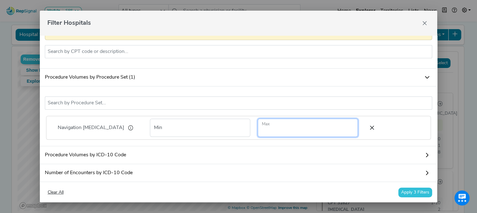
click at [302, 133] on input "number" at bounding box center [308, 128] width 100 height 18
type input "5"
click at [382, 93] on div "Navigation Bronchoscopy No results found Navigation Bronchoscopy Min 5 Max" at bounding box center [238, 116] width 397 height 60
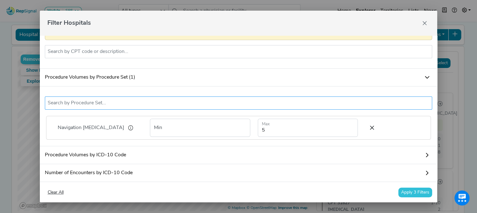
click at [310, 104] on input "text" at bounding box center [239, 103] width 382 height 8
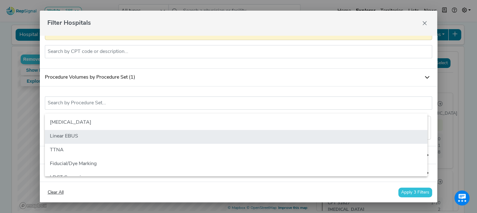
click at [260, 138] on li "Linear EBUS" at bounding box center [236, 137] width 382 height 14
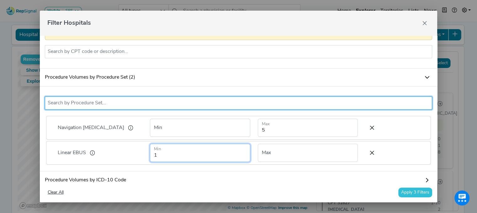
click at [193, 158] on input "1" at bounding box center [200, 153] width 100 height 18
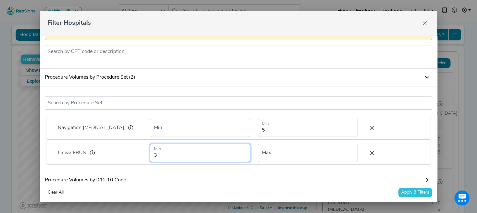
type input "3"
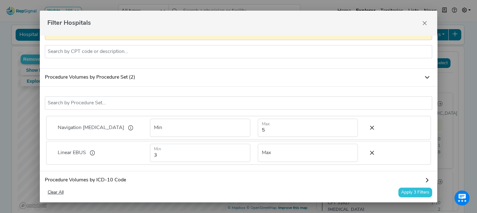
click at [412, 192] on button "Apply 3 Filters" at bounding box center [415, 193] width 34 height 10
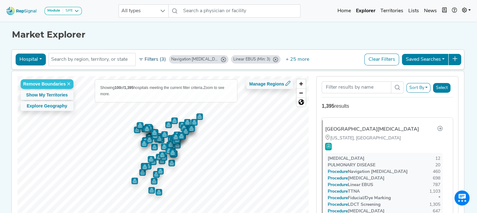
click at [154, 59] on button "Filters (3)" at bounding box center [152, 59] width 31 height 11
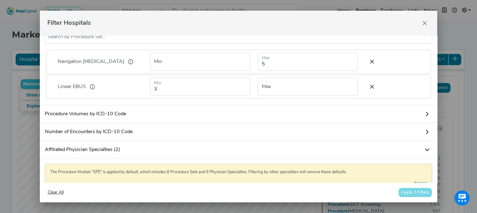
scroll to position [137, 0]
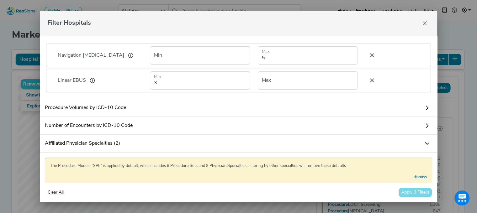
click at [359, 115] on link "Procedure Volumes by ICD-10 Code" at bounding box center [238, 108] width 397 height 18
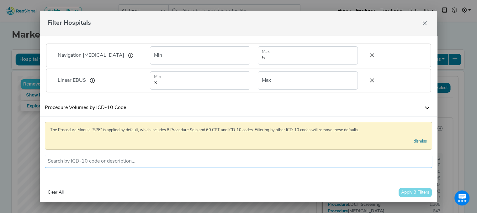
click at [322, 165] on input "text" at bounding box center [239, 162] width 382 height 8
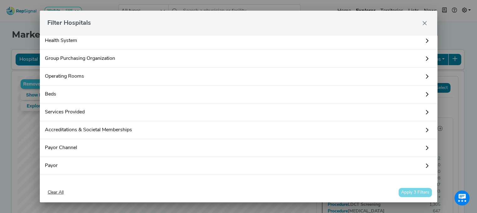
scroll to position [393, 0]
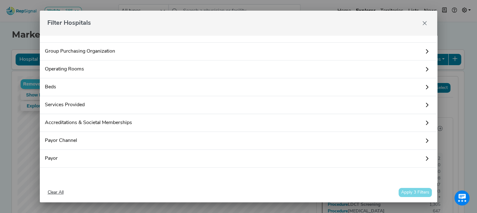
click at [379, 109] on link "Services Provided" at bounding box center [238, 105] width 397 height 18
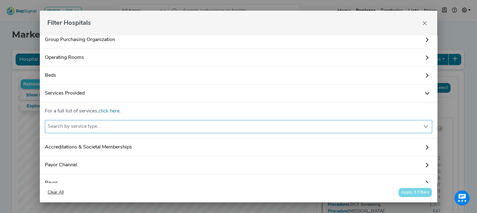
click at [177, 133] on div "Search by service type..." at bounding box center [232, 126] width 375 height 13
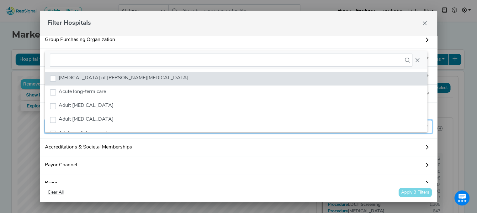
scroll to position [4, 30]
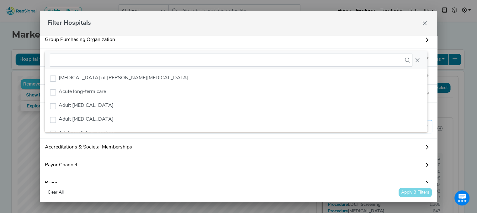
click at [178, 133] on div "Search by service type..." at bounding box center [232, 126] width 375 height 13
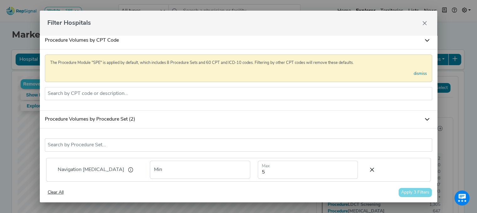
scroll to position [0, 0]
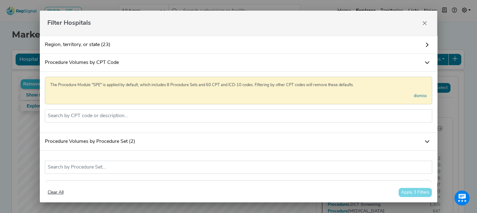
click at [266, 65] on link "Procedure Volumes by CPT Code" at bounding box center [238, 63] width 397 height 18
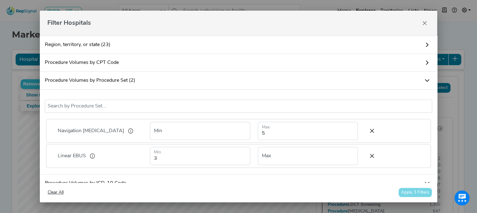
click at [266, 65] on link "Procedure Volumes by CPT Code" at bounding box center [238, 63] width 397 height 18
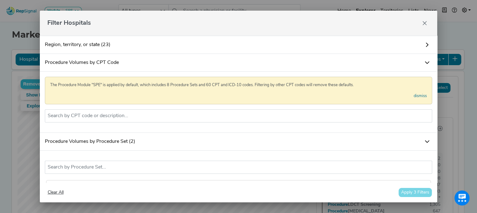
click at [266, 65] on link "Procedure Volumes by CPT Code" at bounding box center [238, 63] width 397 height 18
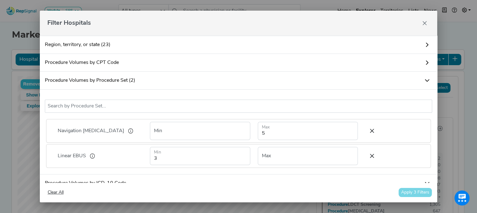
click at [266, 65] on link "Procedure Volumes by CPT Code" at bounding box center [238, 63] width 397 height 18
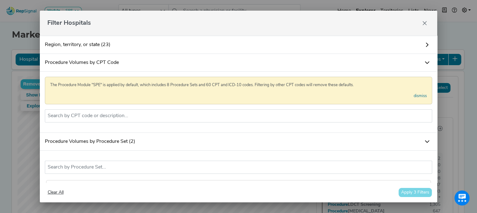
click at [269, 65] on link "Procedure Volumes by CPT Code" at bounding box center [238, 63] width 397 height 18
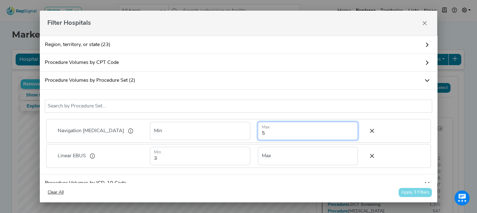
click at [286, 132] on input "5" at bounding box center [308, 131] width 100 height 18
type input "3"
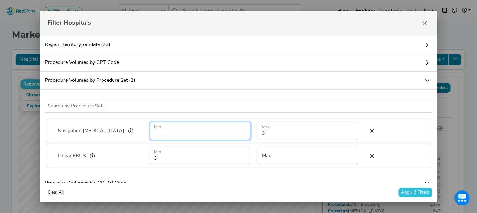
click at [230, 131] on input "number" at bounding box center [200, 131] width 100 height 18
click at [210, 36] on link "Region, territory, or state (23)" at bounding box center [238, 45] width 397 height 18
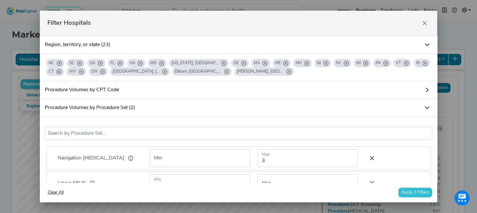
click at [215, 39] on link "Region, territory, or state (23)" at bounding box center [238, 45] width 397 height 18
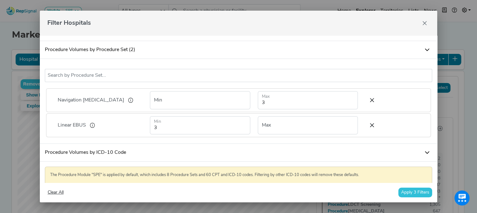
scroll to position [30, 0]
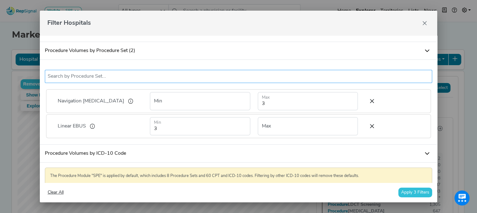
click at [198, 78] on input "text" at bounding box center [239, 77] width 382 height 8
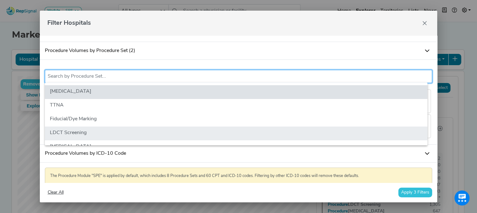
click at [182, 133] on li "LDCT Screening" at bounding box center [236, 134] width 382 height 14
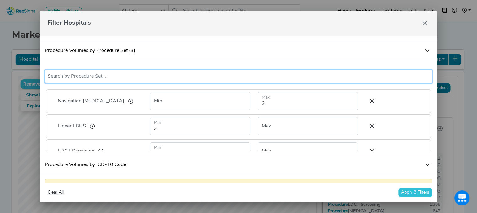
scroll to position [18, 0]
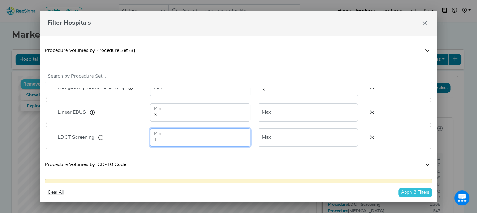
click at [206, 137] on input "1" at bounding box center [200, 137] width 100 height 18
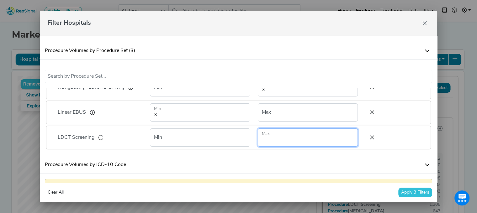
click at [291, 134] on input "number" at bounding box center [308, 137] width 100 height 18
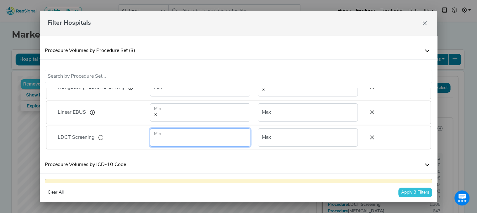
click at [218, 136] on input "number" at bounding box center [200, 137] width 100 height 18
type input "5"
click at [407, 195] on button "Apply 3 Filters" at bounding box center [415, 193] width 34 height 10
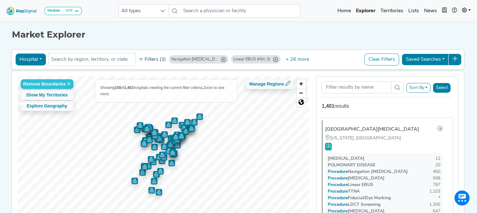
click at [149, 61] on button "Filters (3)" at bounding box center [152, 59] width 31 height 11
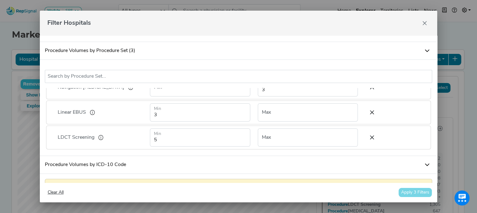
scroll to position [0, 0]
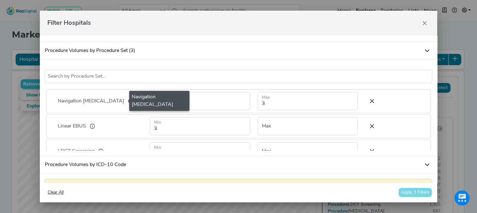
click at [124, 100] on icon at bounding box center [130, 100] width 13 height 9
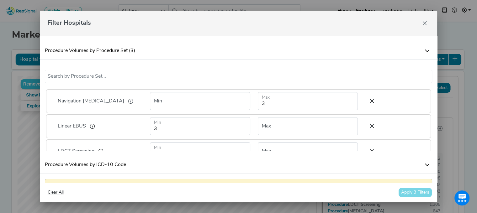
click at [124, 100] on icon at bounding box center [130, 100] width 13 height 9
click at [315, 100] on input "3" at bounding box center [308, 101] width 100 height 18
click at [386, 26] on div "Filter Hospitals" at bounding box center [238, 23] width 397 height 25
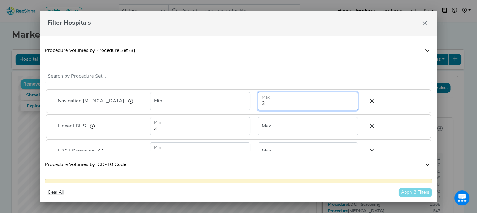
click at [316, 105] on input "3" at bounding box center [308, 101] width 100 height 18
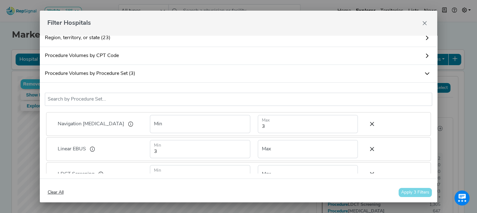
click at [219, 56] on link "Procedure Volumes by CPT Code" at bounding box center [238, 56] width 397 height 18
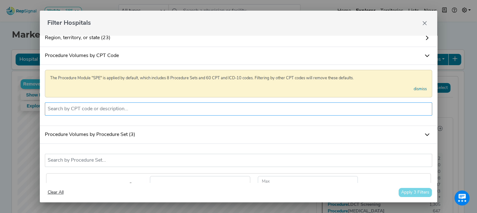
click at [166, 111] on input "text" at bounding box center [239, 109] width 382 height 8
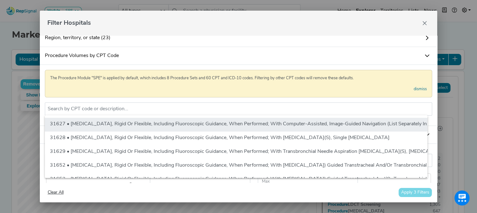
click at [166, 122] on li "31627 • [MEDICAL_DATA], Rigid Or Flexible, Including Fluoroscopic Guidance, Whe…" at bounding box center [366, 125] width 643 height 14
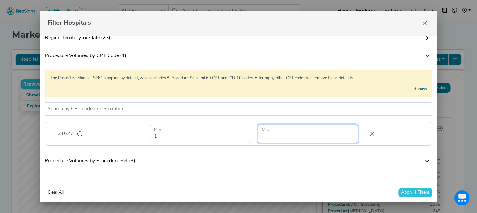
click at [275, 127] on input "number" at bounding box center [308, 134] width 100 height 18
type input "3"
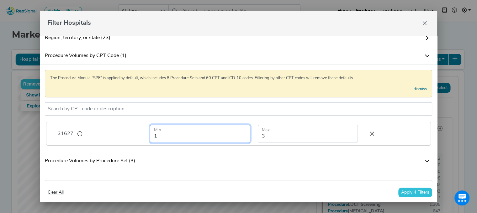
click at [236, 138] on input "1" at bounding box center [200, 134] width 100 height 18
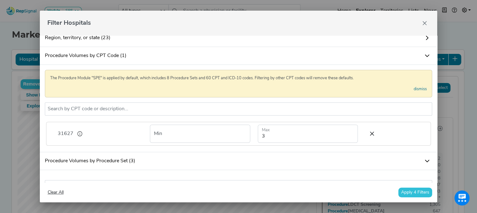
click at [342, 158] on link "Procedure Volumes by Procedure Set (3)" at bounding box center [238, 161] width 397 height 18
click at [409, 192] on button "Apply 4 Filters" at bounding box center [415, 193] width 34 height 10
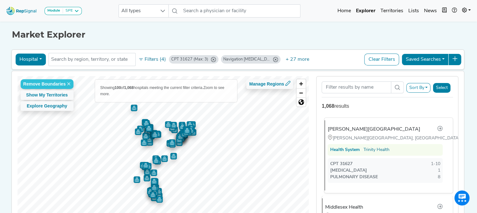
click at [378, 128] on div "Johnson Memorial Hospital" at bounding box center [373, 130] width 92 height 8
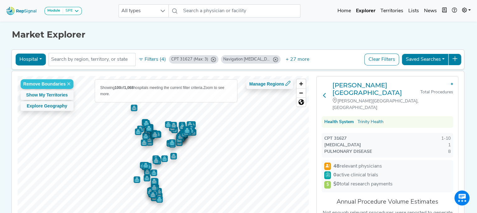
click at [323, 93] on icon at bounding box center [324, 95] width 5 height 5
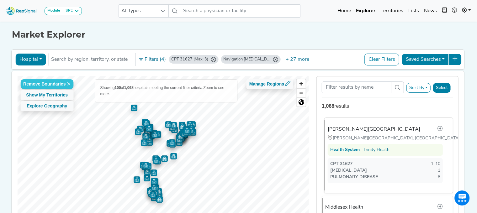
click at [347, 130] on div "Johnson Memorial Hospital" at bounding box center [373, 130] width 92 height 8
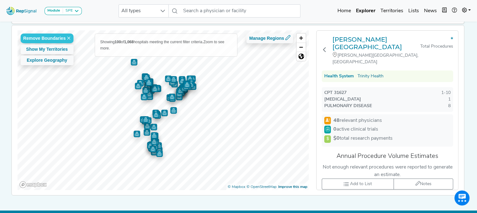
scroll to position [48, 0]
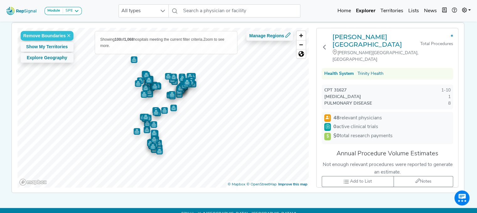
click at [370, 100] on div "THORACIC SURGERY 1" at bounding box center [387, 103] width 126 height 7
click at [363, 114] on span "48 relevant physicians" at bounding box center [357, 118] width 49 height 8
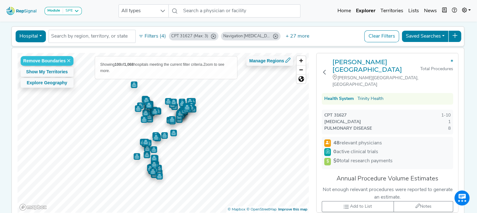
scroll to position [21, 0]
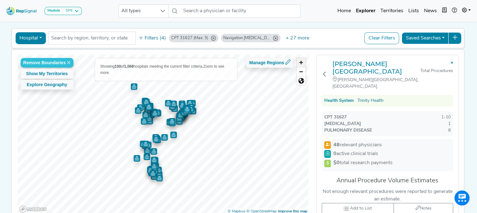
click at [304, 62] on span "Zoom in" at bounding box center [300, 62] width 9 height 9
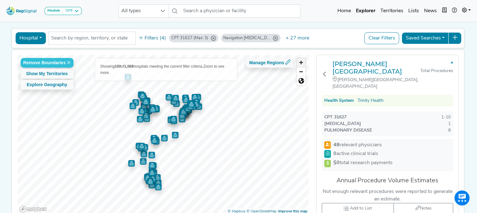
click at [304, 62] on span "Zoom in" at bounding box center [300, 62] width 9 height 9
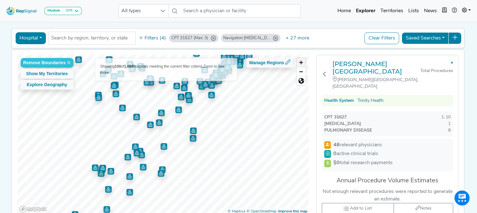
click at [302, 62] on span "Zoom in" at bounding box center [300, 62] width 9 height 9
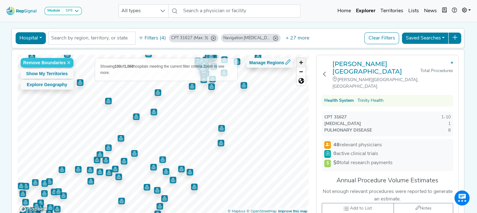
click at [303, 62] on span "Zoom in" at bounding box center [300, 62] width 9 height 9
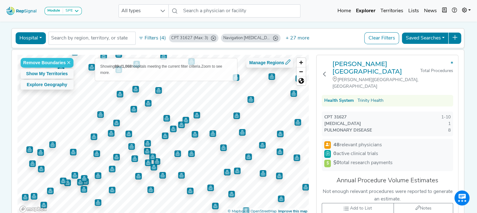
click at [222, 149] on img "Map marker" at bounding box center [223, 147] width 7 height 7
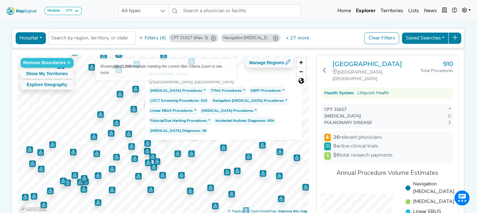
click at [207, 120] on span "Fiducial/Dye Marking Procedures : *" at bounding box center [180, 121] width 64 height 9
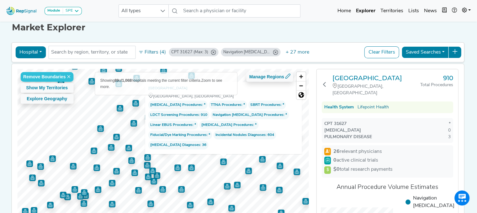
scroll to position [6, 0]
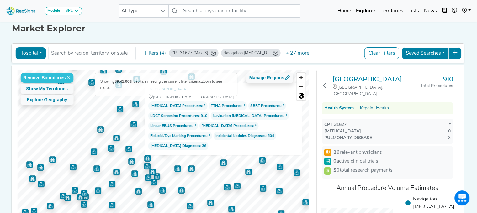
click at [369, 135] on div "THORACIC SURGERY 0" at bounding box center [387, 138] width 126 height 7
click at [331, 135] on div "PULMONARY DISEASE" at bounding box center [348, 138] width 48 height 7
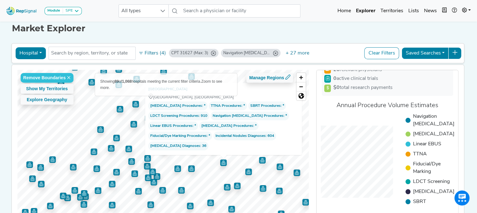
scroll to position [0, 0]
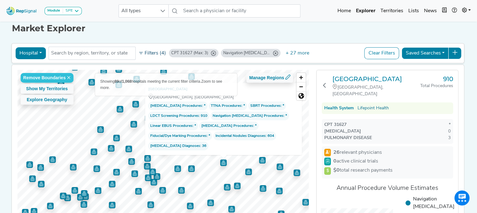
click at [148, 48] on button "Filters (4)" at bounding box center [152, 53] width 31 height 11
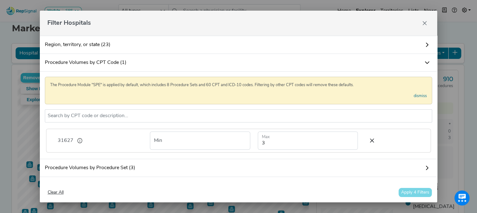
click at [416, 194] on div "Clear All Apply 4 Filters" at bounding box center [238, 193] width 387 height 10
click at [466, 120] on div "Filter Hospitals Region, territory, or state (23) NC SC GA FL VA MD Washington,…" at bounding box center [238, 106] width 477 height 213
click at [425, 26] on button "Close" at bounding box center [424, 23] width 10 height 10
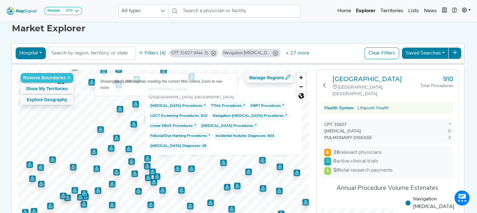
click at [475, 107] on div "Module SPE Bronchoscopy Disposable Bronchoscope SBRT SPE TTNA Thoracic Surgery …" at bounding box center [238, 128] width 477 height 269
click at [148, 54] on button "Filters (4)" at bounding box center [152, 53] width 31 height 11
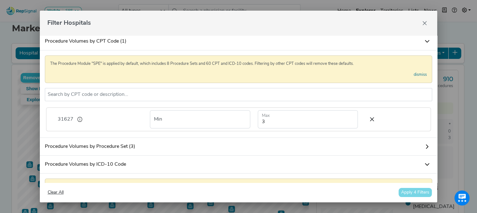
scroll to position [23, 0]
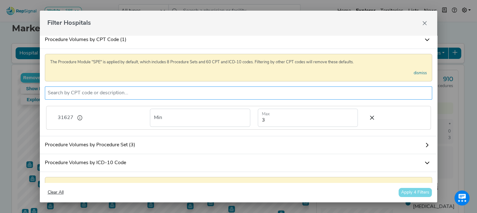
click at [211, 88] on li at bounding box center [239, 93] width 382 height 10
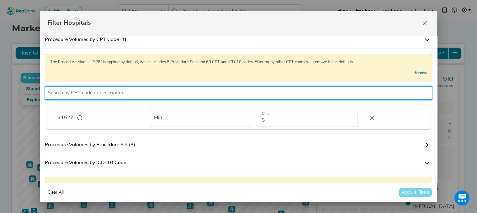
click at [211, 89] on input "text" at bounding box center [239, 93] width 382 height 8
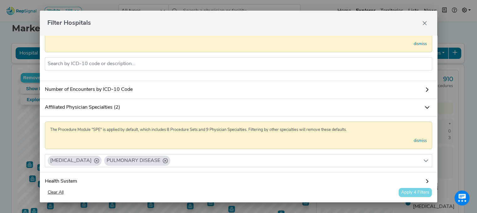
scroll to position [175, 0]
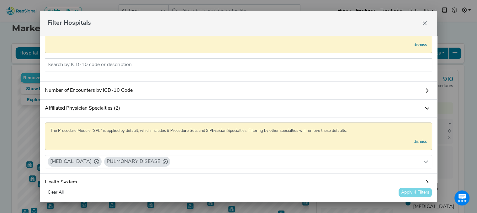
click at [370, 99] on link "Number of Encounters by ICD-10 Code" at bounding box center [238, 91] width 397 height 18
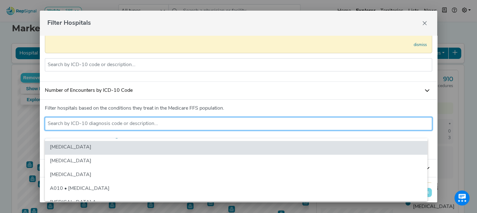
click at [242, 128] on input "text" at bounding box center [239, 124] width 382 height 8
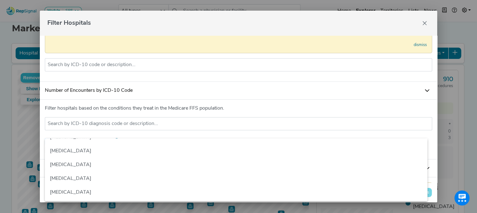
scroll to position [507, 0]
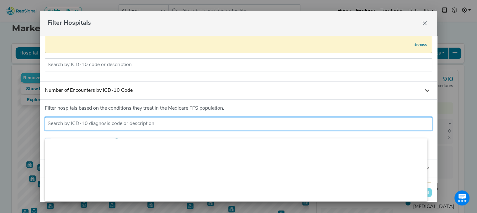
click at [300, 128] on input "text" at bounding box center [239, 124] width 382 height 8
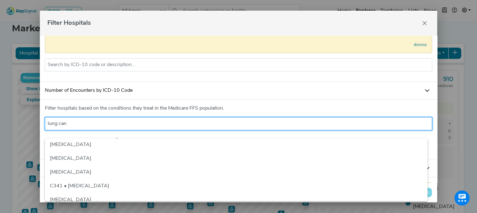
scroll to position [0, 0]
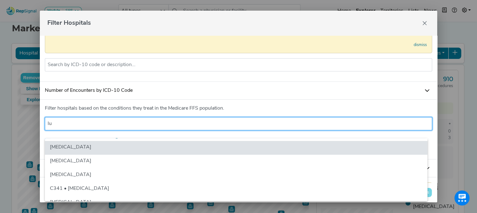
type input "l"
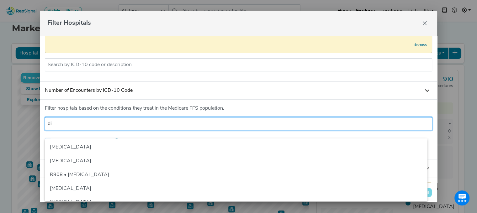
type input "d"
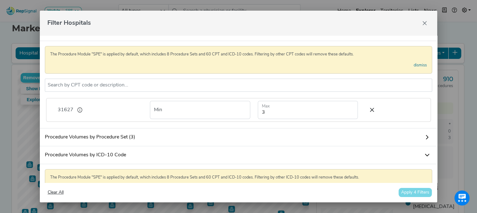
scroll to position [30, 0]
click at [133, 143] on link "Procedure Volumes by Procedure Set (3)" at bounding box center [238, 138] width 397 height 18
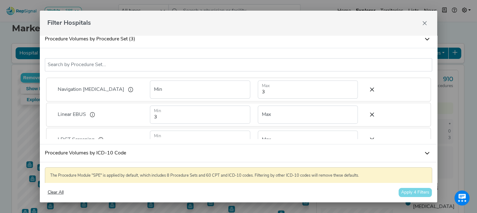
scroll to position [18, 0]
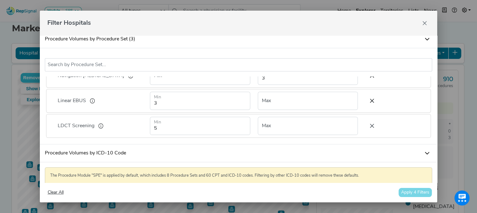
click at [365, 126] on icon at bounding box center [371, 125] width 13 height 9
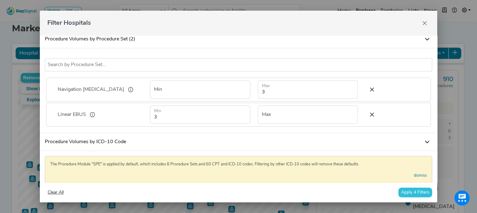
scroll to position [0, 0]
click at [418, 196] on button "Apply 4 Filters" at bounding box center [415, 193] width 34 height 10
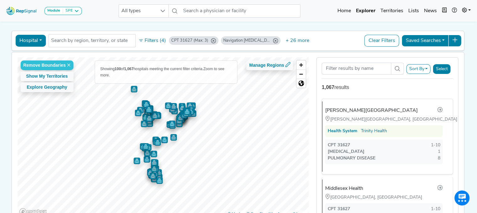
scroll to position [18, 0]
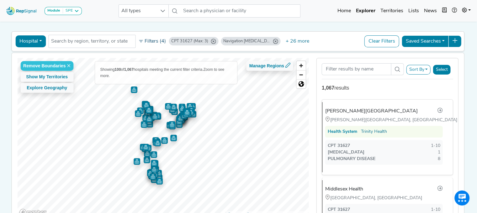
click at [146, 42] on button "Filters (4)" at bounding box center [152, 41] width 31 height 11
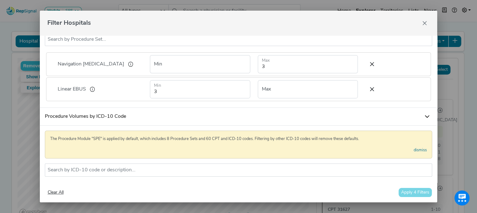
scroll to position [155, 0]
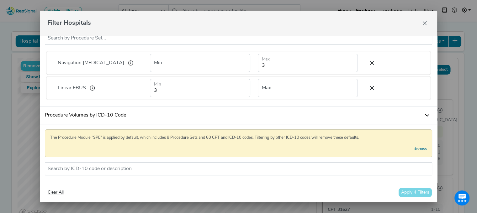
click at [424, 191] on div "Clear All Apply 4 Filters" at bounding box center [238, 193] width 387 height 10
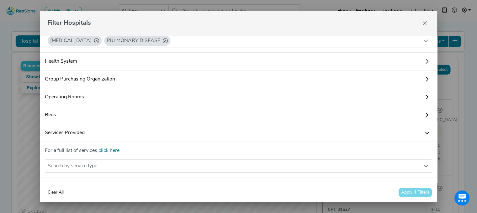
scroll to position [444, 0]
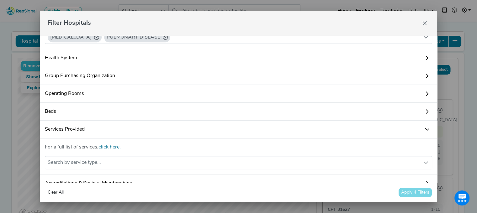
click at [404, 138] on link "Services Provided" at bounding box center [238, 130] width 397 height 18
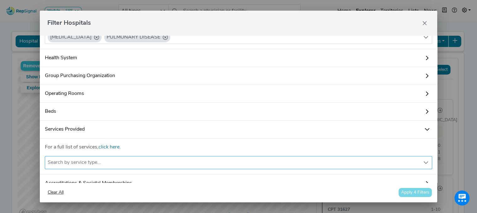
click at [367, 169] on div "Search by service type..." at bounding box center [232, 162] width 375 height 13
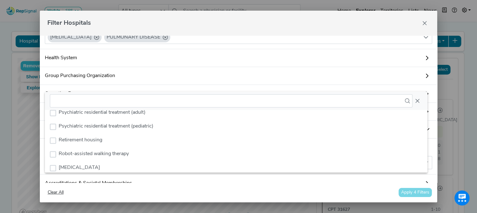
scroll to position [1885, 0]
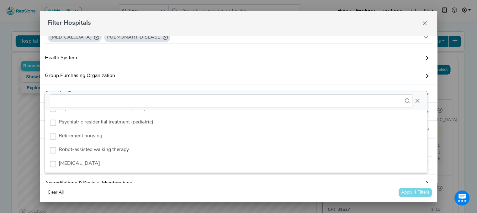
click at [385, 67] on link "Health System" at bounding box center [238, 58] width 397 height 18
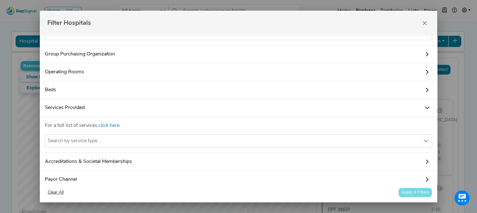
scroll to position [492, 0]
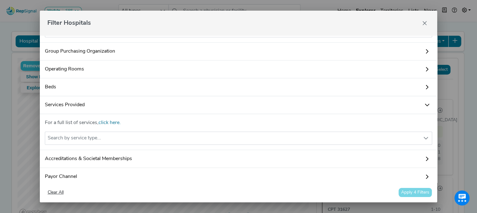
click at [373, 96] on link "Beds" at bounding box center [238, 87] width 397 height 18
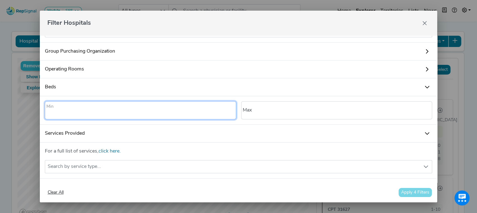
click at [205, 119] on input "number" at bounding box center [140, 110] width 191 height 18
type input "100"
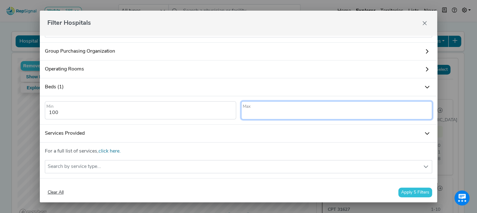
click at [258, 119] on input "number" at bounding box center [336, 110] width 191 height 18
type input "250"
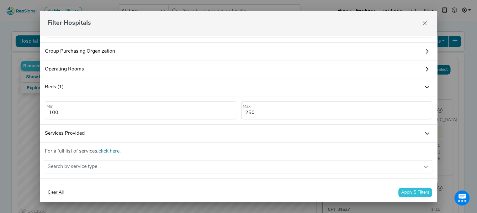
click at [423, 190] on button "Apply 5 Filters" at bounding box center [415, 193] width 34 height 10
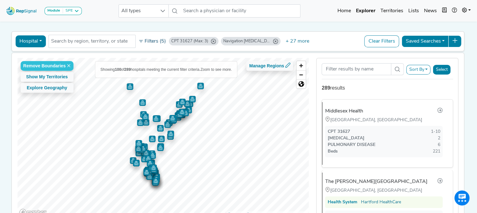
click at [154, 42] on button "Filters (5)" at bounding box center [152, 41] width 31 height 11
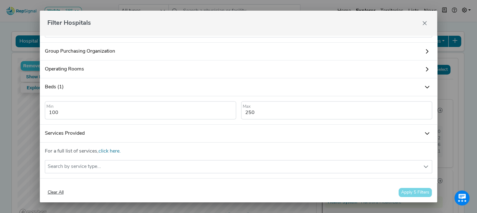
scroll to position [572, 0]
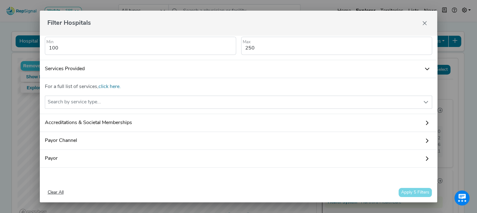
click at [405, 125] on link "Accreditations & Societal Memberships" at bounding box center [238, 123] width 397 height 18
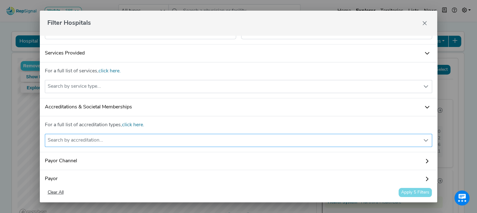
click at [400, 147] on div "Search by accreditation..." at bounding box center [232, 140] width 375 height 13
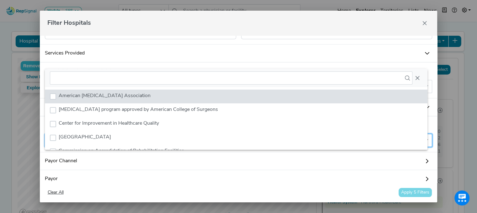
scroll to position [4, 30]
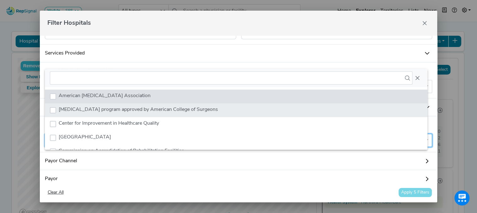
click at [149, 105] on li "Cancer program approved by American College of Surgeons" at bounding box center [236, 110] width 382 height 14
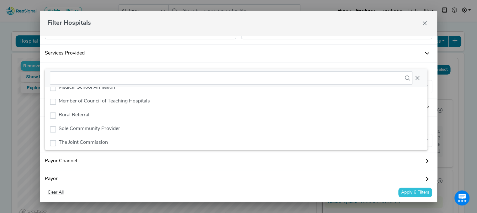
scroll to position [135, 0]
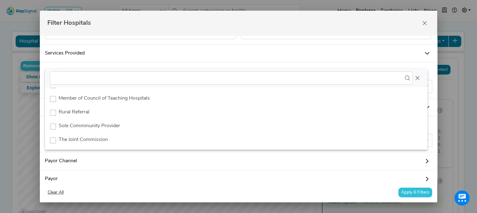
click at [425, 196] on button "Apply 6 Filters" at bounding box center [415, 193] width 34 height 10
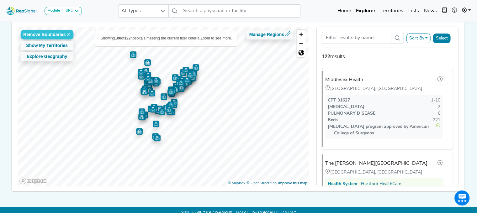
scroll to position [59, 0]
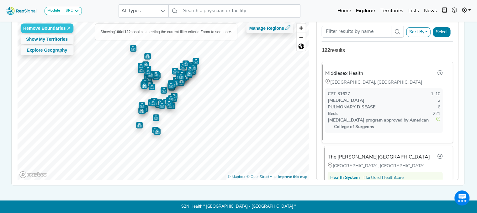
click at [372, 158] on div "The William W. Backus Hospital Norwich, CT Health System Hartford HealthCare CP…" at bounding box center [385, 193] width 123 height 90
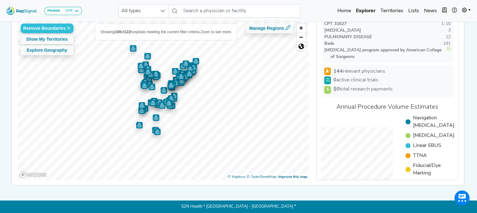
scroll to position [60, 0]
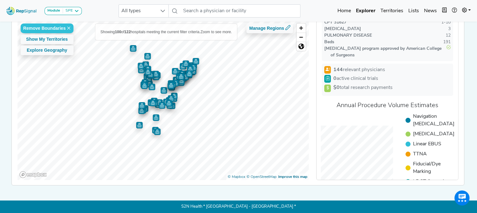
click at [410, 118] on div at bounding box center [407, 120] width 5 height 5
click at [424, 130] on li "Navigation [MEDICAL_DATA]" at bounding box center [429, 134] width 49 height 8
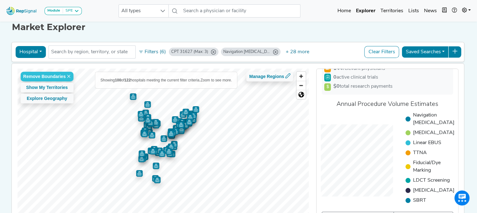
scroll to position [0, 0]
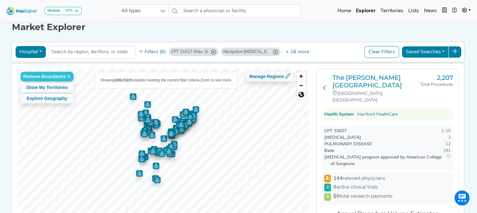
click at [410, 30] on h1 "Market Explorer" at bounding box center [238, 27] width 453 height 11
click at [457, 51] on icon at bounding box center [454, 51] width 5 height 5
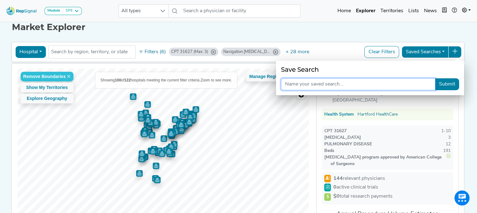
click at [372, 83] on input "text" at bounding box center [358, 84] width 154 height 12
type input "EAST - 100-250 beds w/o nav with EBUS"
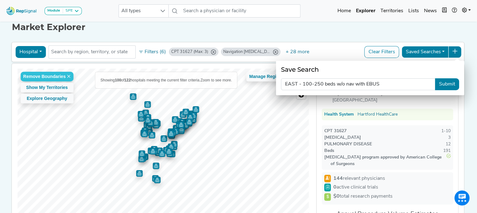
click at [449, 86] on button "Submit" at bounding box center [447, 84] width 24 height 12
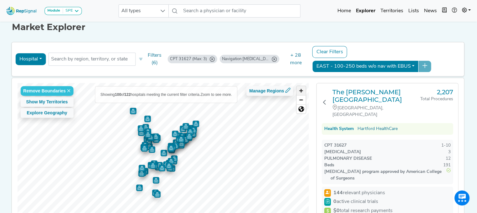
click at [302, 93] on span "Zoom in" at bounding box center [300, 90] width 9 height 9
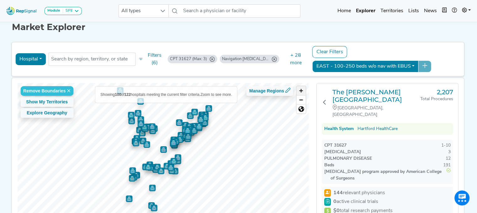
click at [302, 93] on span "Zoom in" at bounding box center [300, 90] width 9 height 9
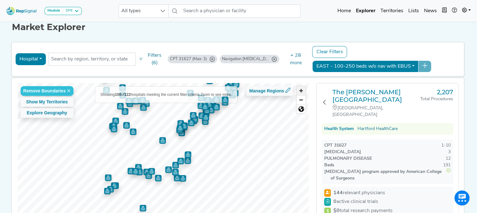
click at [302, 93] on span "Zoom in" at bounding box center [300, 90] width 9 height 9
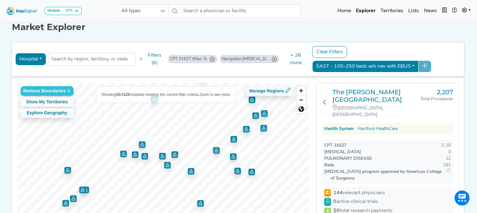
click at [319, 122] on div "Remove Boundaries Show My Territories Explore Geography Showing 33 of 122 hospi…" at bounding box center [237, 163] width 458 height 170
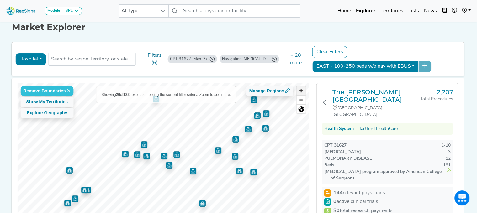
click at [302, 90] on span "Zoom in" at bounding box center [300, 90] width 9 height 9
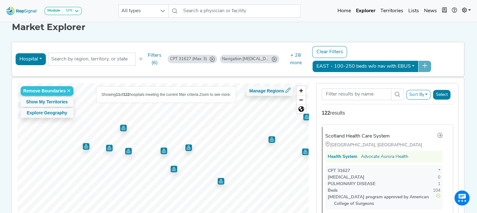
click at [121, 130] on img "Map marker" at bounding box center [123, 128] width 7 height 7
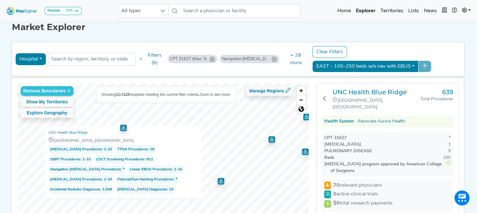
click at [298, 70] on div "Hospital Physician Hospital ASC Office Health System NC SC GA FL VA MD Washingt…" at bounding box center [237, 59] width 447 height 29
click at [435, 29] on h1 "Market Explorer" at bounding box center [238, 27] width 453 height 11
click at [473, 150] on div "Module SPE Bronchoscopy Disposable Bronchoscope SBRT SPE TTNA Thoracic Surgery …" at bounding box center [238, 133] width 477 height 283
click at [397, 45] on div "Clear Filters EAST - 100-250 beds w/o nav with EBUS" at bounding box center [386, 59] width 150 height 29
click at [94, 57] on input "text" at bounding box center [91, 59] width 81 height 8
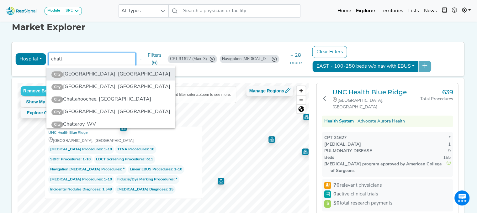
type input "chatt"
click at [95, 75] on li "City Chattanooga, TN" at bounding box center [110, 74] width 129 height 13
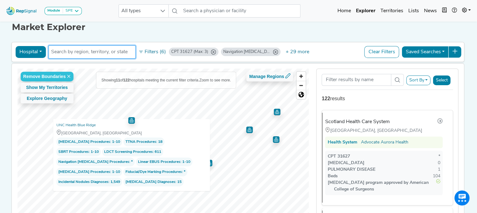
click at [103, 54] on input "text" at bounding box center [91, 52] width 81 height 8
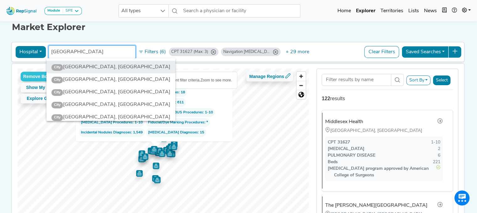
type input "johnson city"
click at [97, 64] on li "City Johnson City, TN" at bounding box center [110, 67] width 129 height 13
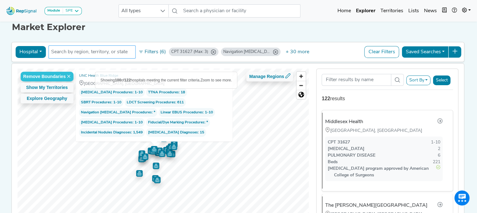
click at [104, 50] on input "text" at bounding box center [91, 52] width 81 height 8
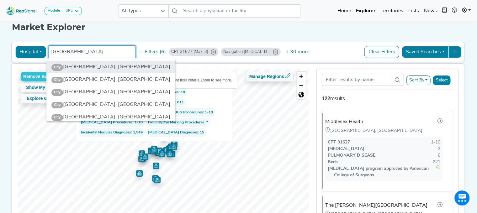
type input "bristol"
click at [96, 65] on li "City Bristol, TN" at bounding box center [110, 67] width 129 height 13
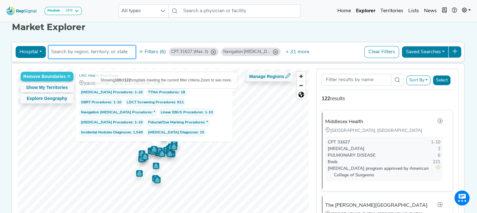
click at [100, 52] on input "text" at bounding box center [91, 52] width 81 height 8
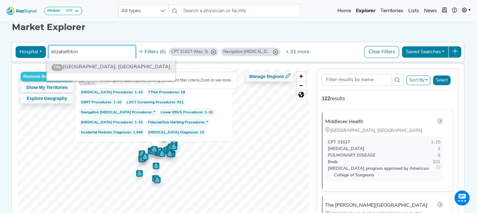
type input "elizabethton"
click at [104, 65] on li "City Elizabethton, TN" at bounding box center [110, 67] width 129 height 13
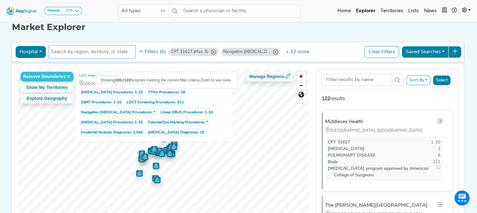
click at [94, 51] on input "text" at bounding box center [91, 52] width 81 height 8
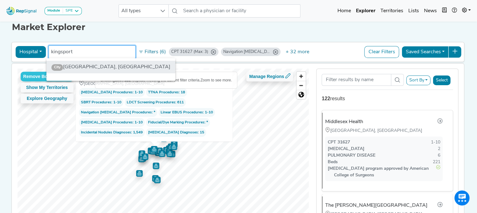
type input "kingsport"
click at [90, 64] on li "City Kingsport, TN" at bounding box center [110, 67] width 129 height 13
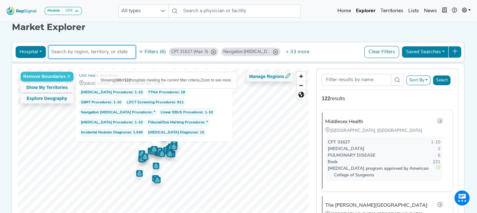
click at [99, 50] on input "text" at bounding box center [91, 52] width 81 height 8
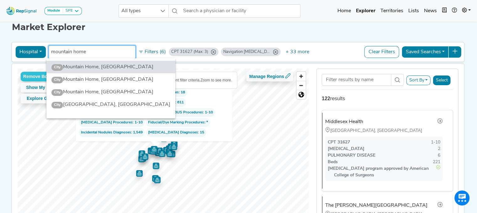
type input "mountain home"
click at [286, 33] on div "Market Explorer Hospital Physician Hospital ASC Office Health System NC SC GA F…" at bounding box center [239, 123] width 414 height 221
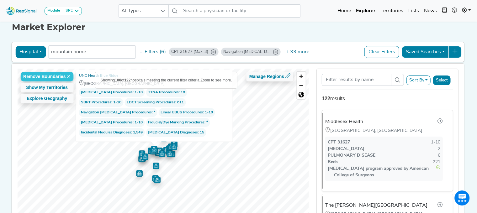
click at [382, 34] on div "Market Explorer Hospital Physician Hospital ASC Office Health System NC SC GA F…" at bounding box center [239, 123] width 414 height 221
click at [356, 27] on h1 "Market Explorer" at bounding box center [238, 27] width 453 height 11
click at [435, 50] on button "Saved Searches" at bounding box center [424, 52] width 47 height 12
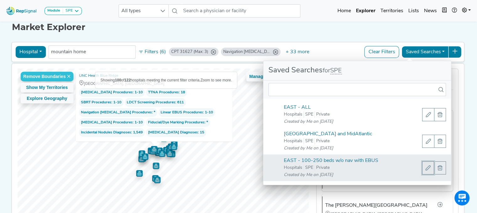
click at [422, 170] on button "EAST - 100-250 beds w/o nav with EBUS" at bounding box center [428, 167] width 12 height 13
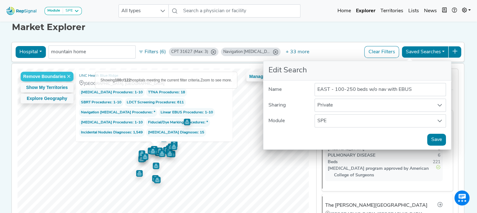
click at [311, 37] on div "Market Explorer Hospital Physician Hospital ASC Office Health System NC SC GA F…" at bounding box center [239, 123] width 414 height 221
click at [437, 30] on h1 "Market Explorer" at bounding box center [238, 27] width 453 height 11
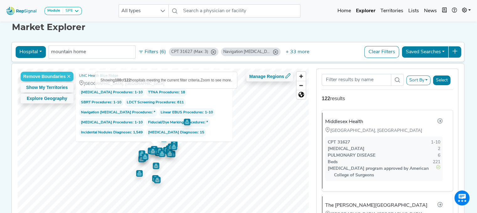
click at [456, 49] on button at bounding box center [454, 52] width 13 height 12
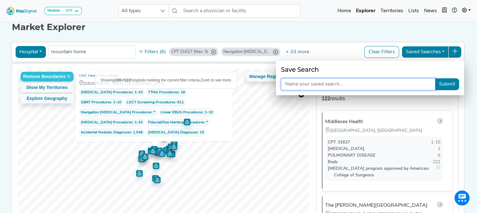
click at [336, 84] on input "text" at bounding box center [358, 84] width 154 height 12
click at [315, 82] on input "EAST - 100-200 Beds/ with EBUS / without NAV" at bounding box center [358, 84] width 154 height 12
type input "EAST - 100-250 Beds/ with EBUS / without NAV"
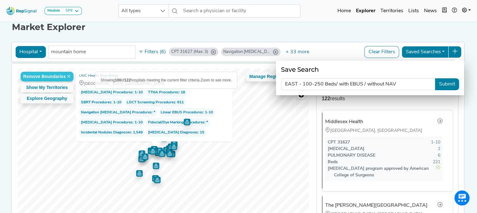
click at [439, 85] on button "Submit" at bounding box center [447, 84] width 24 height 12
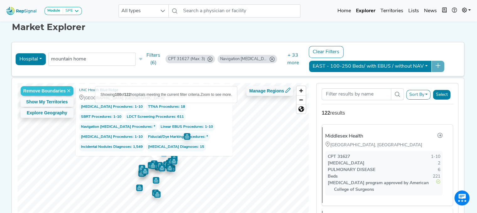
click at [442, 65] on div "Clear Filters EAST - 100-250 Beds/ with EBUS / without NAV" at bounding box center [384, 59] width 154 height 29
click at [432, 66] on div "EAST - 100-250 Beds/ with EBUS / without NAV" at bounding box center [376, 66] width 136 height 12
click at [386, 52] on div "Clear Filters EAST - 100-250 Beds/ with EBUS / without NAV" at bounding box center [384, 59] width 154 height 29
click at [351, 65] on button "EAST - 100-250 Beds/ with EBUS / without NAV" at bounding box center [369, 66] width 123 height 12
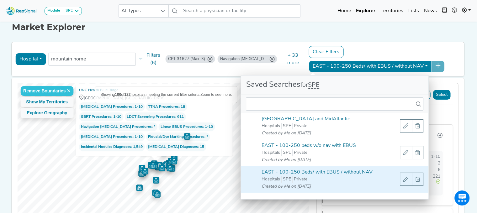
scroll to position [30, 0]
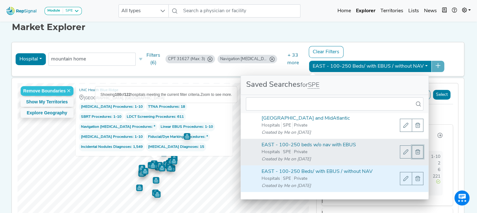
click at [415, 149] on span "EAST - 100-250 beds w/o nav with EBUS" at bounding box center [417, 151] width 5 height 5
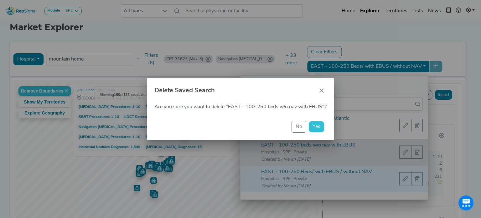
click at [317, 128] on span "Yes" at bounding box center [317, 126] width 8 height 5
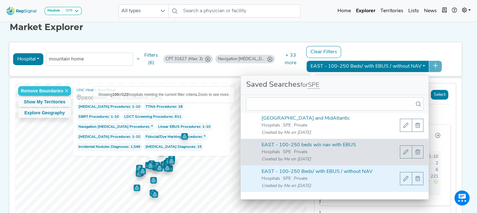
scroll to position [4, 0]
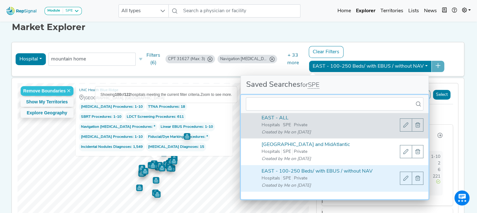
click at [317, 128] on div "EAST - ALL Hospitals SPE Private Created by Me on 8/14/2025" at bounding box center [319, 125] width 123 height 22
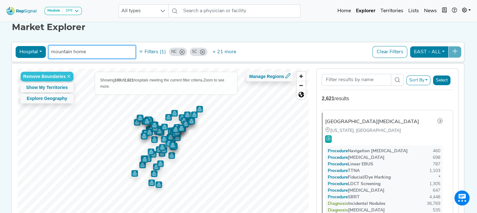
drag, startPoint x: 111, startPoint y: 55, endPoint x: 32, endPoint y: 52, distance: 79.3
click at [32, 52] on div "Hospital Physician Hospital ASC Office Health System NC SC GA FL VA MD Washingt…" at bounding box center [237, 52] width 447 height 14
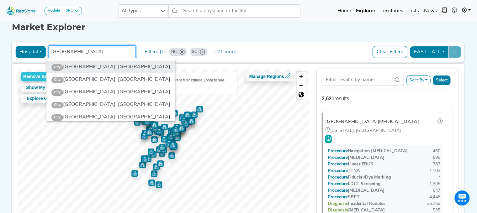
type input "johnson city"
click at [77, 68] on li "City Johnson City, TN" at bounding box center [110, 67] width 129 height 13
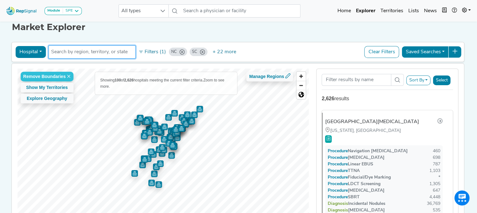
click at [91, 52] on input "text" at bounding box center [91, 52] width 81 height 8
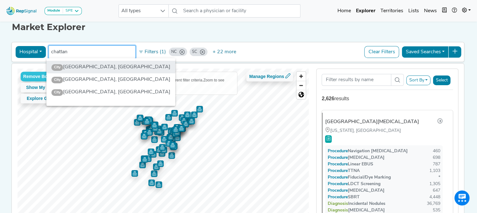
type input "chattan"
click at [91, 65] on li "City Chattanooga, TN" at bounding box center [110, 67] width 129 height 13
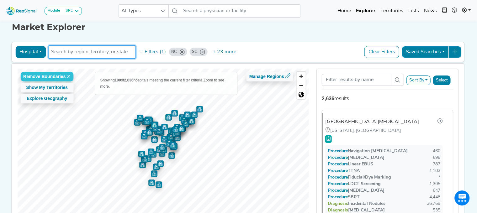
click at [97, 52] on input "text" at bounding box center [91, 52] width 81 height 8
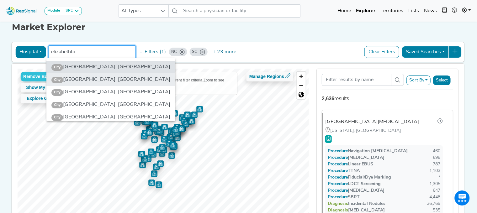
type input "elizabethto"
click at [93, 78] on li "City Elizabethton, TN" at bounding box center [110, 79] width 129 height 13
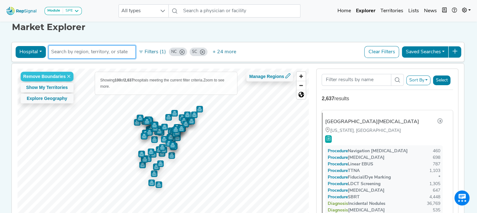
click at [115, 54] on input "text" at bounding box center [91, 52] width 81 height 8
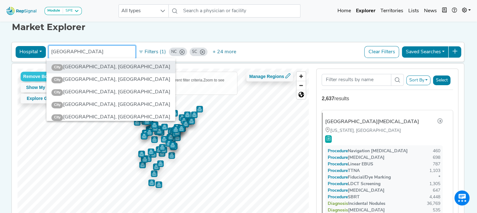
type input "bristol"
click at [107, 65] on li "City Bristol, TN" at bounding box center [110, 67] width 129 height 13
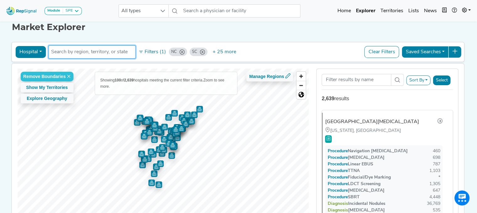
click at [101, 51] on input "text" at bounding box center [91, 52] width 81 height 8
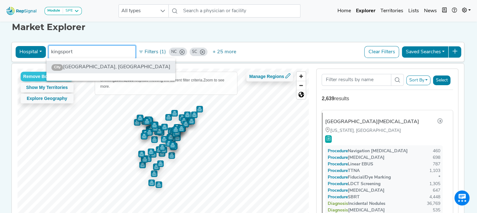
type input "kingsport"
click at [103, 67] on li "City Kingsport, TN" at bounding box center [110, 67] width 129 height 13
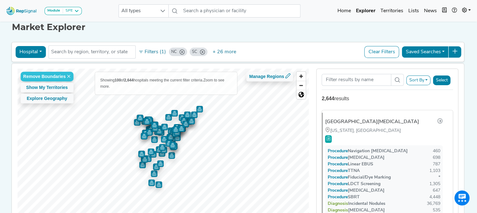
click at [318, 37] on div "Market Explorer Hospital Physician Hospital ASC Office Health System NC SC GA F…" at bounding box center [239, 123] width 414 height 221
click at [279, 42] on div "Hospital Physician Hospital ASC Office Health System NC SC GA FL VA MD Washingt…" at bounding box center [237, 52] width 453 height 20
click at [456, 50] on icon at bounding box center [454, 51] width 5 height 5
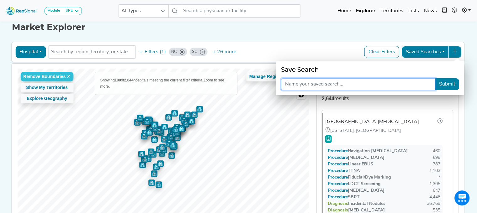
click at [386, 83] on input "text" at bounding box center [358, 84] width 154 height 12
type input "EAST ALL: With EBUS/ Without NAV"
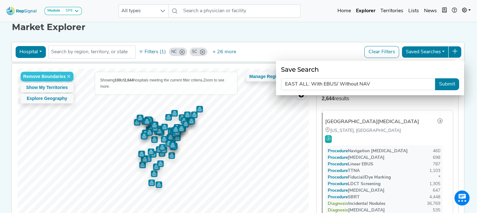
click at [445, 84] on button "Submit" at bounding box center [447, 84] width 24 height 12
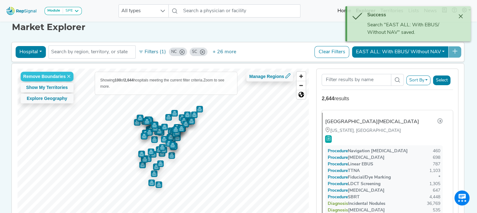
click at [433, 53] on button "EAST ALL: With EBUS/ Without NAV" at bounding box center [400, 52] width 97 height 12
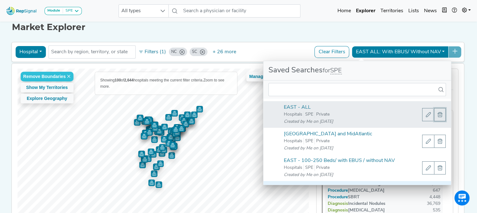
click at [437, 116] on span "EAST - ALL" at bounding box center [439, 114] width 5 height 5
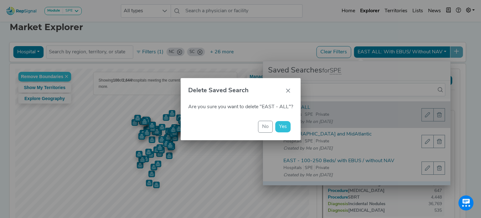
click at [286, 128] on span "Yes" at bounding box center [283, 126] width 8 height 5
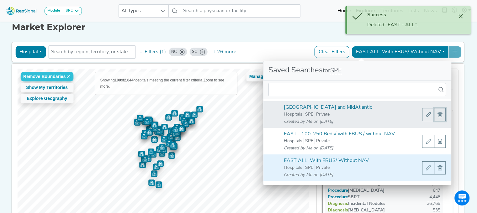
click at [437, 114] on span "South East and MidAtlantic" at bounding box center [439, 114] width 5 height 5
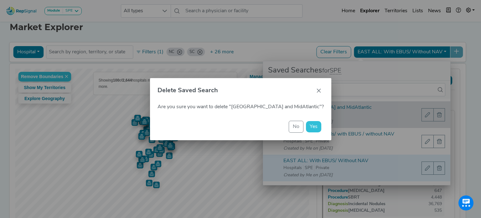
click at [310, 124] on span "Yes" at bounding box center [314, 126] width 8 height 5
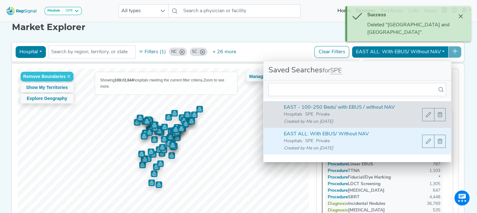
click at [322, 81] on div "2 results are available" at bounding box center [356, 90] width 187 height 18
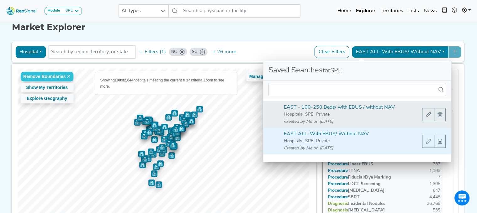
click at [343, 110] on div "EAST - 100-250 Beds/ with EBUS / without NAV Hospitals SPE Private Created by M…" at bounding box center [341, 115] width 123 height 22
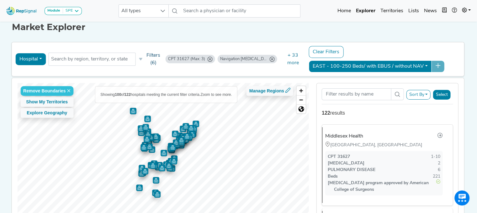
click at [152, 60] on button "Filters (6)" at bounding box center [151, 59] width 28 height 18
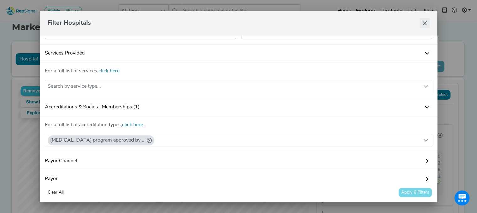
click at [422, 22] on icon "Close" at bounding box center [424, 23] width 5 height 5
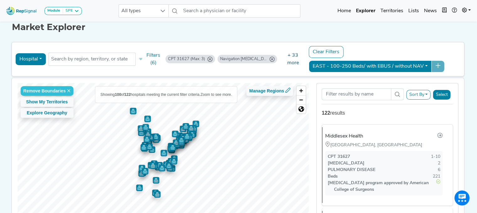
click at [289, 61] on button "+ 33 more" at bounding box center [292, 58] width 29 height 19
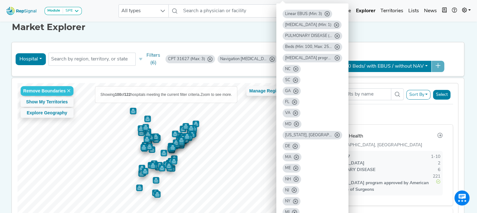
click at [294, 89] on icon "GA" at bounding box center [295, 91] width 5 height 5
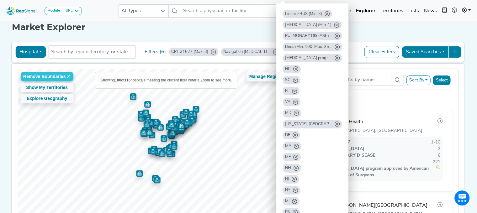
click at [294, 89] on icon "FL" at bounding box center [294, 91] width 5 height 5
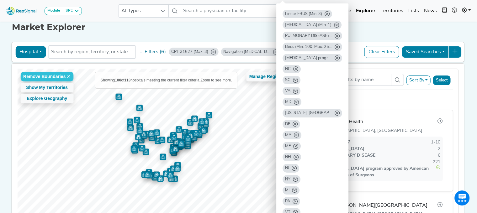
click at [294, 89] on icon "VA" at bounding box center [295, 91] width 5 height 5
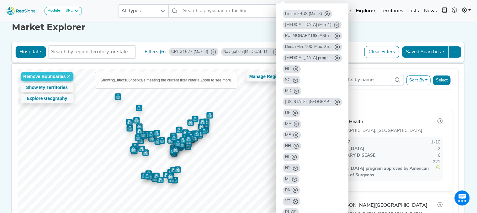
click at [294, 89] on icon "MD" at bounding box center [296, 91] width 5 height 5
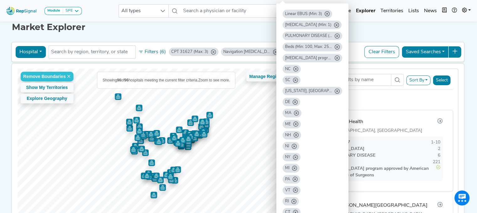
click at [334, 90] on icon "Washington, DC" at bounding box center [336, 91] width 5 height 5
click at [296, 90] on icon "DE" at bounding box center [294, 91] width 5 height 5
click at [296, 90] on icon "MA" at bounding box center [296, 91] width 5 height 5
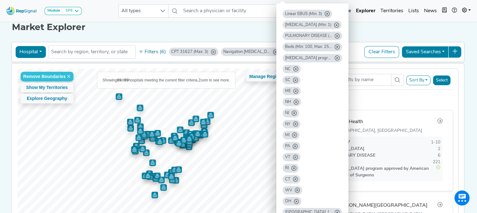
click at [296, 90] on icon "ME" at bounding box center [295, 91] width 5 height 5
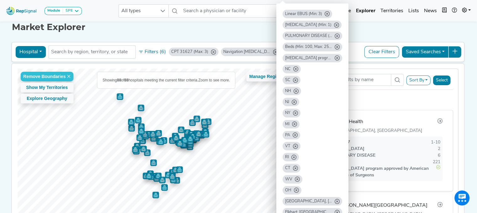
click at [296, 90] on icon "NH" at bounding box center [295, 91] width 5 height 5
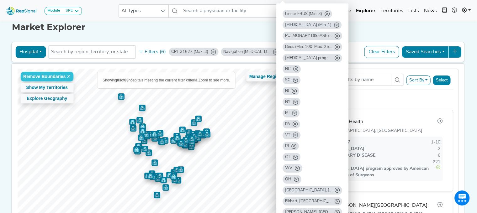
click at [296, 90] on div "NJ" at bounding box center [290, 91] width 17 height 8
click at [292, 91] on icon "NJ" at bounding box center [293, 91] width 5 height 5
click at [295, 90] on icon "NY" at bounding box center [295, 91] width 5 height 5
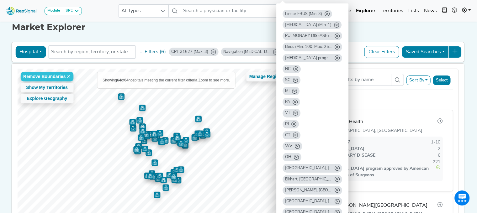
click at [295, 90] on icon "MI" at bounding box center [294, 91] width 5 height 5
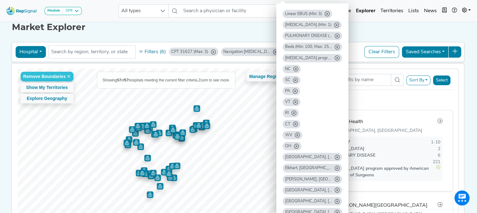
click at [295, 90] on icon "PA" at bounding box center [294, 91] width 5 height 5
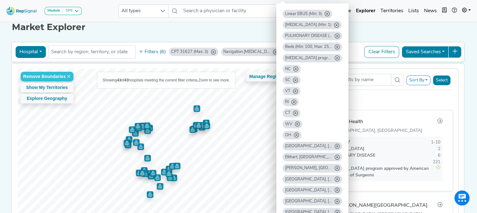
click at [295, 90] on icon "VT" at bounding box center [295, 91] width 5 height 5
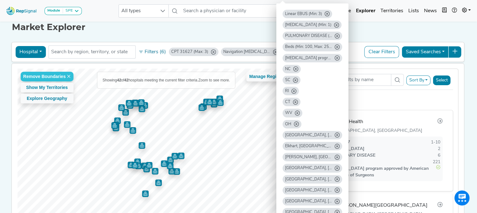
click at [295, 90] on icon "RI" at bounding box center [293, 91] width 5 height 5
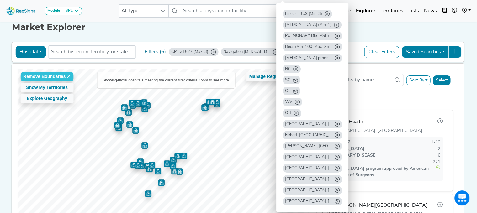
click at [295, 90] on icon "CT" at bounding box center [295, 91] width 5 height 5
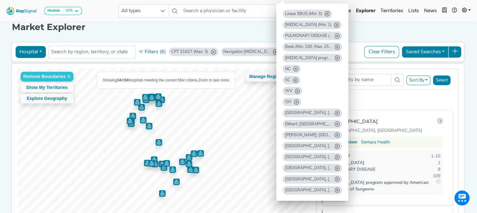
click at [295, 90] on icon "WV" at bounding box center [296, 91] width 5 height 5
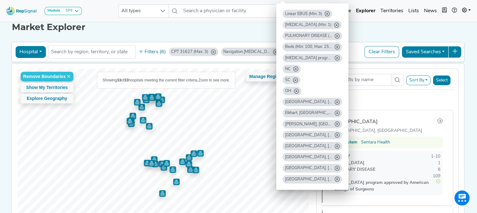
click at [295, 90] on icon "OH" at bounding box center [296, 91] width 5 height 5
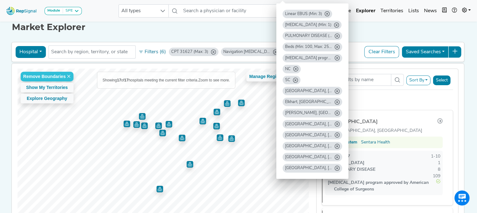
click at [334, 91] on icon "South Bend, IN" at bounding box center [336, 91] width 5 height 5
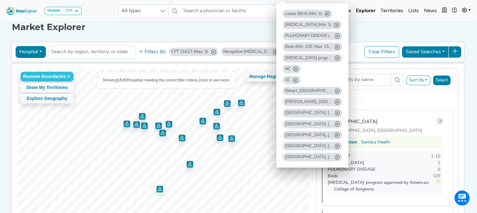
click at [334, 91] on icon "Elkhart, IN" at bounding box center [336, 91] width 5 height 5
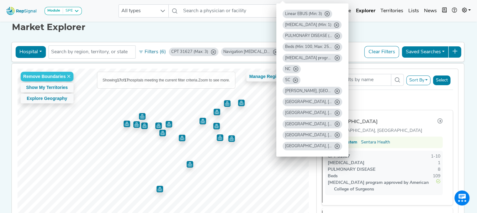
click at [312, 88] on div "Goshen, IN" at bounding box center [312, 91] width 60 height 8
click at [334, 89] on icon "Goshen, IN" at bounding box center [336, 91] width 5 height 5
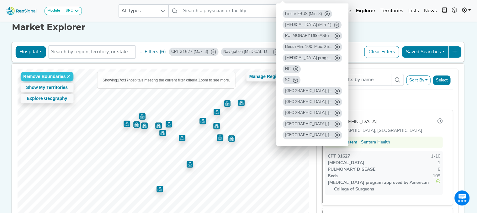
click at [334, 90] on icon "Chattanooga, TN" at bounding box center [336, 91] width 5 height 5
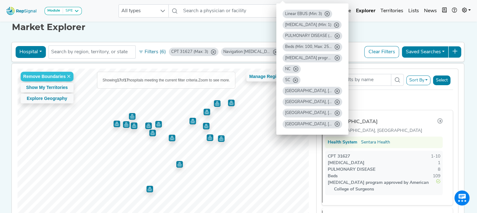
click at [466, 120] on div "Remove Boundaries Show My Territories Explore Geography Showing 17 of 17 hospit…" at bounding box center [237, 149] width 458 height 170
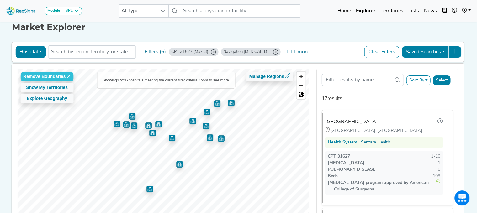
click at [457, 50] on icon at bounding box center [454, 51] width 5 height 5
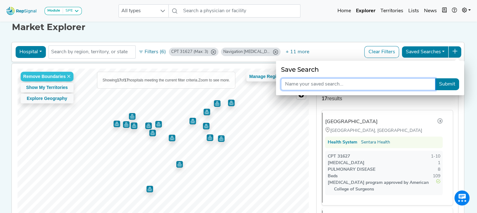
click at [318, 84] on input "text" at bounding box center [358, 84] width 154 height 12
type input "G"
type input "GLYMPH: 100-250 Beds/ No NAVS/ With EBUS"
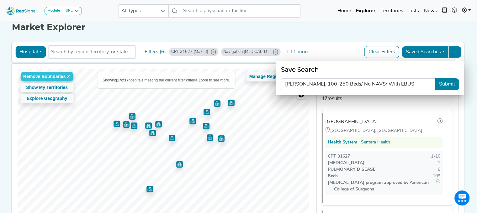
click at [447, 83] on button "Submit" at bounding box center [447, 84] width 24 height 12
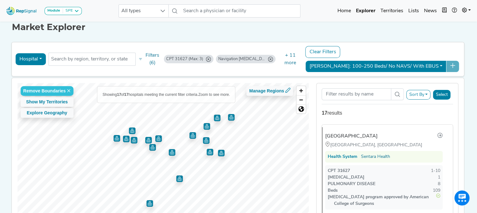
click at [169, 150] on img "Map marker" at bounding box center [172, 152] width 7 height 7
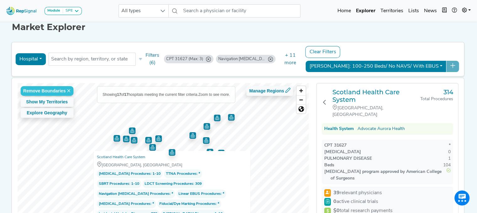
click at [158, 139] on img "Map marker" at bounding box center [158, 138] width 7 height 7
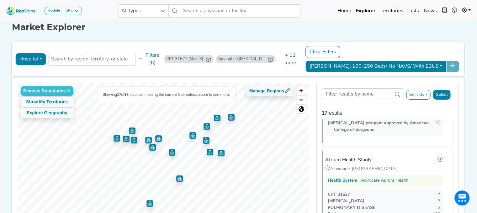
scroll to position [1057, 0]
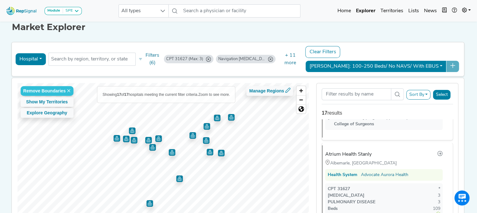
click at [156, 139] on img "Map marker" at bounding box center [158, 138] width 7 height 7
click at [114, 138] on img "Map marker" at bounding box center [116, 138] width 7 height 7
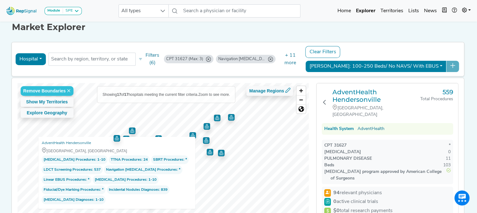
click at [132, 130] on img "Map marker" at bounding box center [132, 131] width 7 height 7
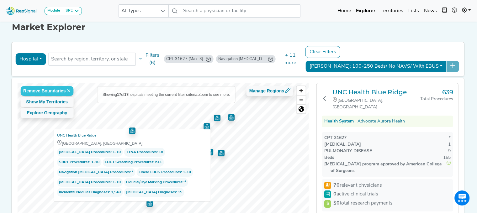
click at [132, 130] on img "Map marker" at bounding box center [132, 131] width 7 height 7
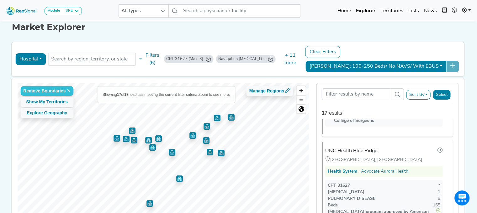
scroll to position [673, 0]
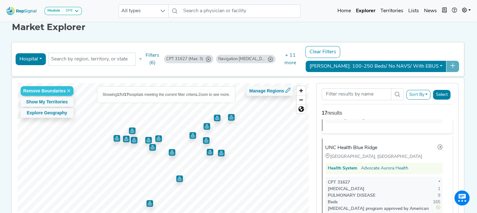
click at [125, 137] on img "Map marker" at bounding box center [126, 139] width 7 height 7
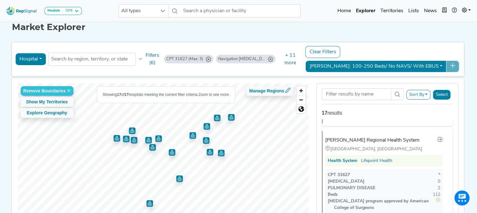
scroll to position [192, 0]
click at [131, 141] on img "Map marker" at bounding box center [134, 140] width 7 height 7
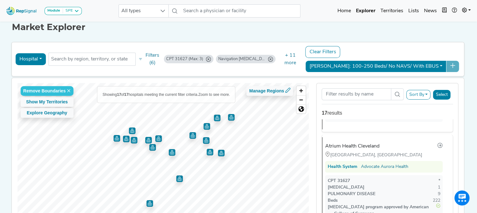
scroll to position [288, 0]
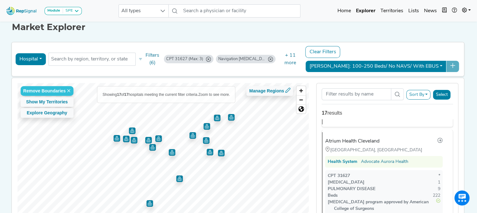
click at [146, 140] on img "Map marker" at bounding box center [148, 140] width 7 height 7
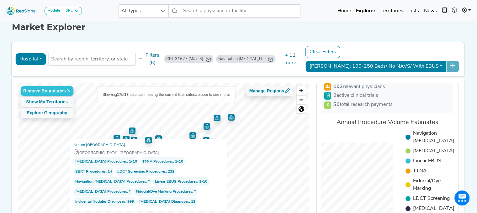
scroll to position [107, 0]
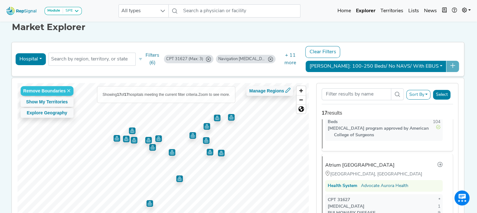
click at [151, 148] on img "Map marker" at bounding box center [152, 147] width 7 height 7
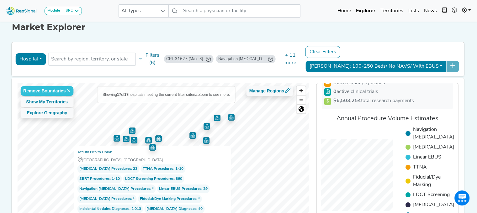
scroll to position [115, 0]
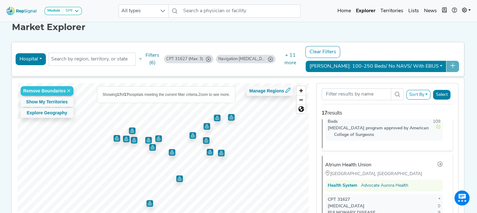
click at [158, 137] on img "Map marker" at bounding box center [158, 138] width 7 height 7
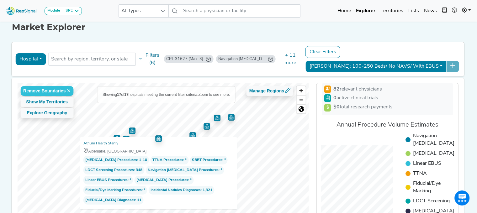
scroll to position [0, 0]
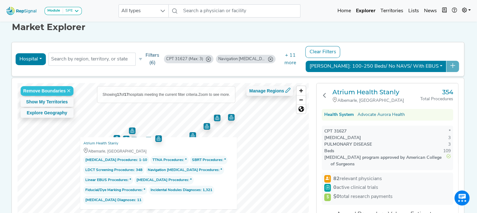
click at [152, 54] on button "Filters (6)" at bounding box center [150, 59] width 26 height 18
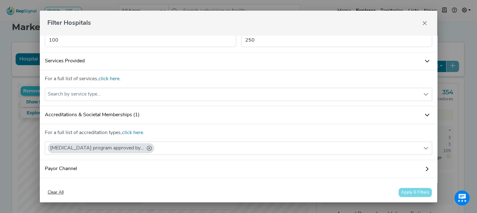
scroll to position [491, 0]
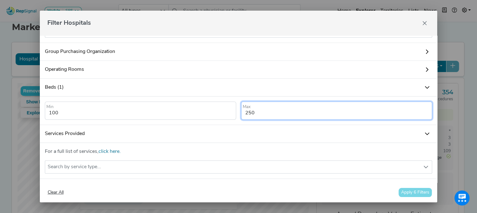
drag, startPoint x: 266, startPoint y: 129, endPoint x: 217, endPoint y: 128, distance: 49.2
click at [217, 120] on form "100 Min Please enter a valid value. 250 Max Please enter a valid value." at bounding box center [238, 107] width 392 height 23
type input "350"
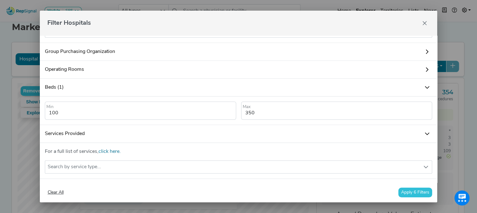
click at [412, 191] on button "Apply 6 Filters" at bounding box center [415, 193] width 34 height 10
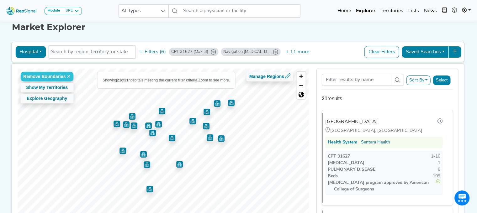
click at [140, 154] on img "Map marker" at bounding box center [143, 154] width 7 height 7
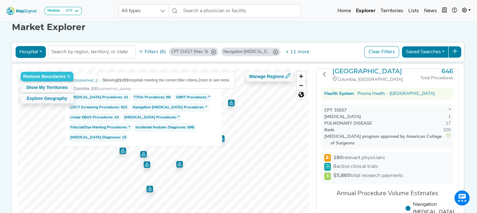
scroll to position [0, 0]
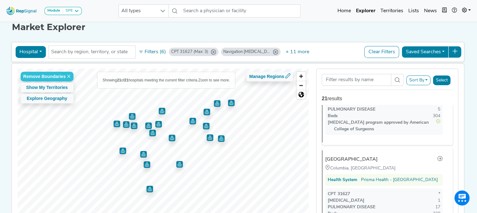
click at [123, 151] on img "Map marker" at bounding box center [122, 151] width 7 height 7
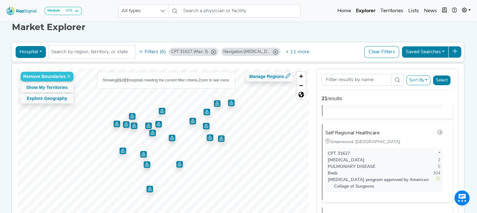
scroll to position [1723, 0]
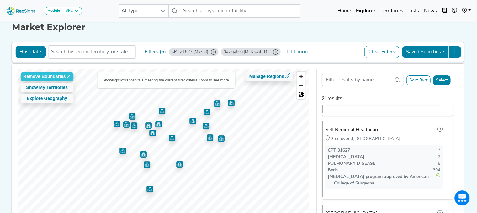
click at [144, 154] on img "Map marker" at bounding box center [143, 154] width 7 height 7
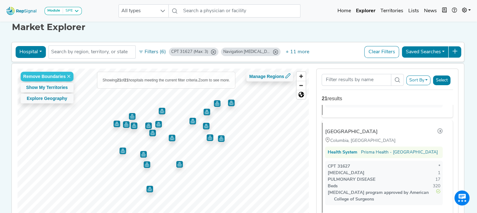
click at [114, 124] on img "Map marker" at bounding box center [116, 123] width 7 height 7
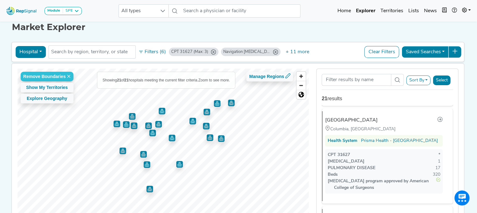
scroll to position [1819, 0]
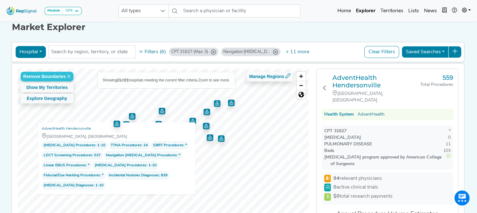
click at [131, 114] on img "Map marker" at bounding box center [132, 116] width 7 height 7
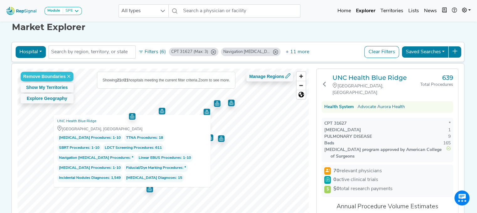
click at [161, 110] on img "Map marker" at bounding box center [162, 111] width 7 height 7
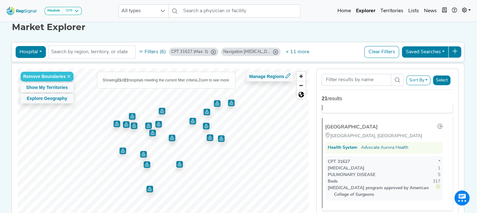
scroll to position [96, 0]
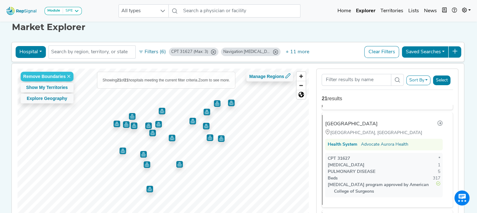
click at [122, 121] on img "Map marker" at bounding box center [125, 124] width 7 height 7
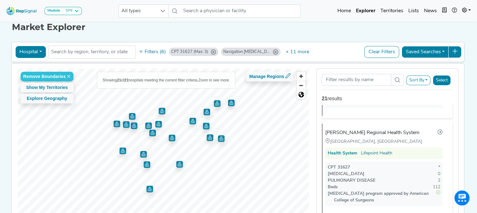
scroll to position [287, 0]
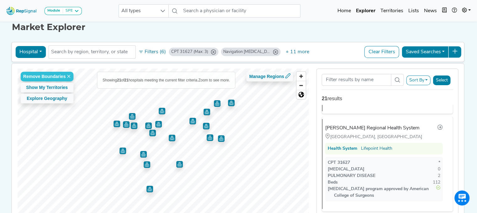
click at [132, 128] on img "Map marker" at bounding box center [133, 125] width 7 height 7
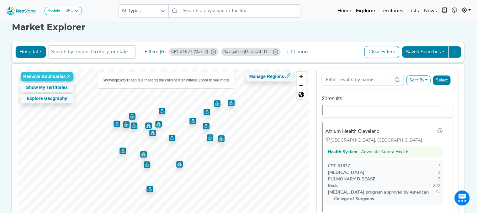
scroll to position [383, 0]
click at [147, 124] on img "Map marker" at bounding box center [148, 125] width 7 height 7
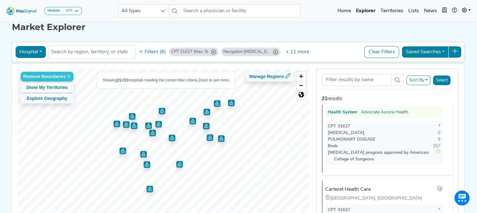
click at [151, 135] on img "Map marker" at bounding box center [152, 133] width 7 height 7
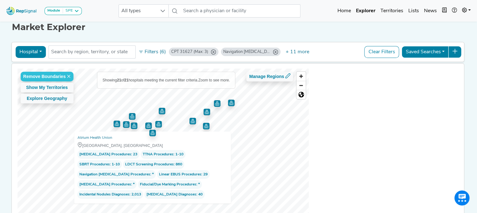
scroll to position [1423, 0]
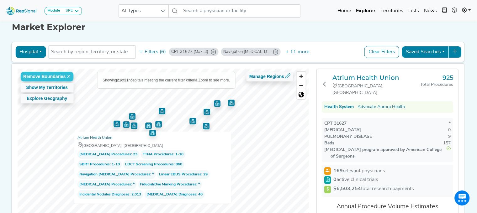
click at [157, 124] on img "Map marker" at bounding box center [158, 124] width 7 height 7
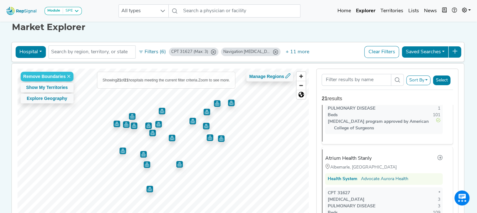
scroll to position [1124, 0]
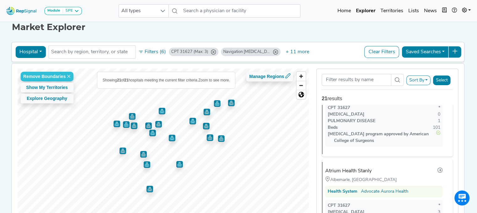
click at [171, 51] on div "CPT 31627 (Max: 3)" at bounding box center [189, 52] width 37 height 6
click at [298, 51] on button "+ 11 more" at bounding box center [297, 52] width 32 height 12
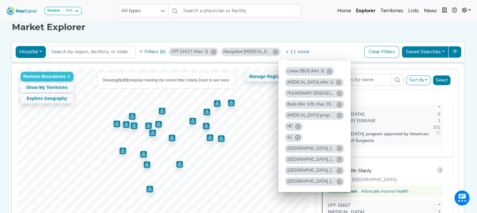
click at [340, 114] on icon "Cancer program approved by American College of Surgeons" at bounding box center [338, 115] width 5 height 5
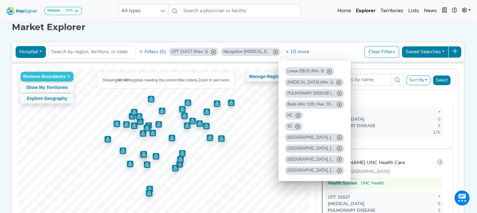
scroll to position [960, 0]
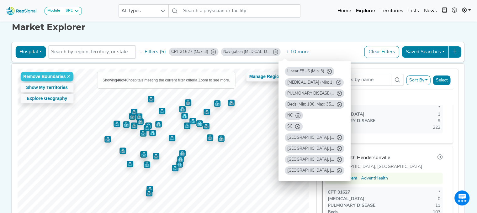
click at [321, 34] on div "Market Explorer Hospital Physician Hospital ASC Office Health System NC SC John…" at bounding box center [239, 123] width 414 height 221
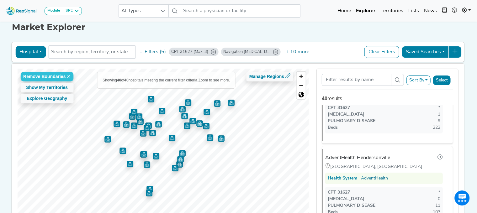
click at [106, 139] on img "Map marker" at bounding box center [107, 139] width 7 height 7
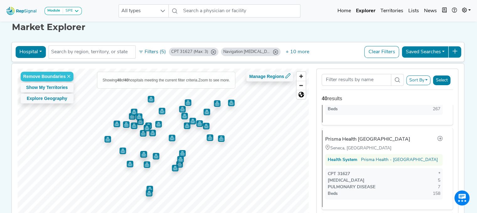
scroll to position [2493, 0]
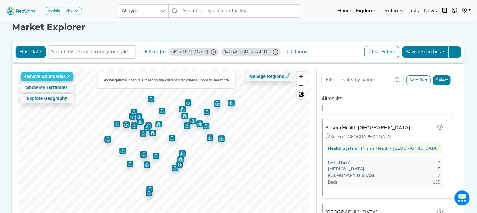
click at [115, 125] on img "Map marker" at bounding box center [116, 124] width 7 height 7
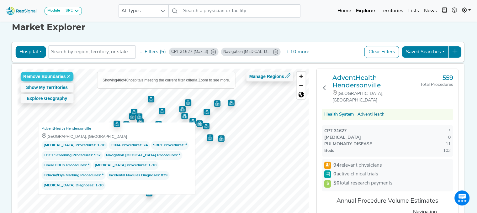
click at [130, 116] on img "Map marker" at bounding box center [132, 116] width 7 height 7
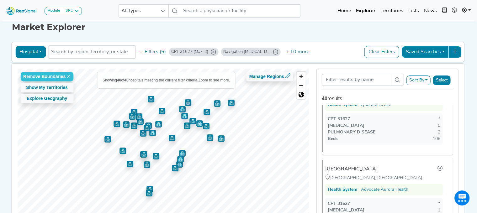
click at [131, 109] on img "Map marker" at bounding box center [134, 112] width 7 height 7
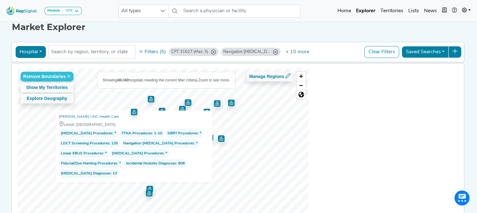
scroll to position [0, 0]
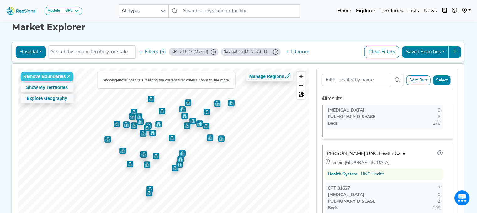
click at [137, 119] on img "Map marker" at bounding box center [139, 116] width 7 height 7
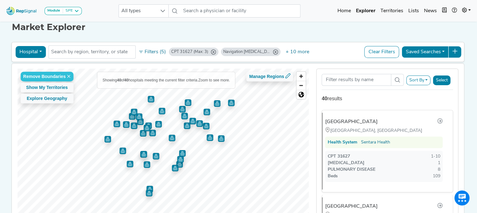
scroll to position [83, 0]
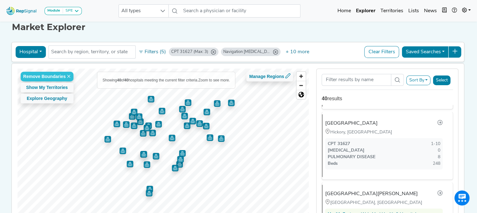
click at [139, 121] on img "Map marker" at bounding box center [140, 121] width 7 height 7
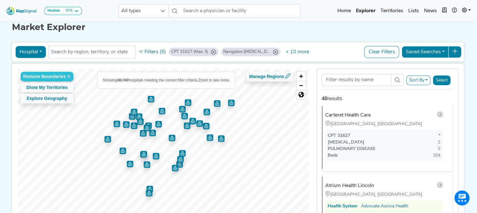
click at [131, 127] on img "Map marker" at bounding box center [134, 125] width 7 height 7
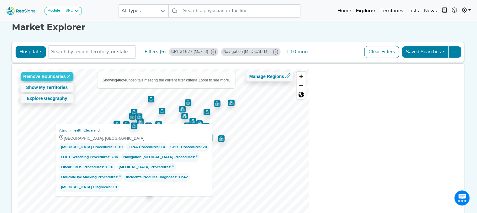
click at [131, 127] on img "Map marker" at bounding box center [134, 125] width 7 height 7
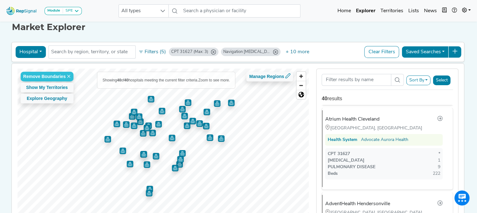
scroll to position [914, 0]
click at [123, 124] on img "Map marker" at bounding box center [126, 124] width 7 height 7
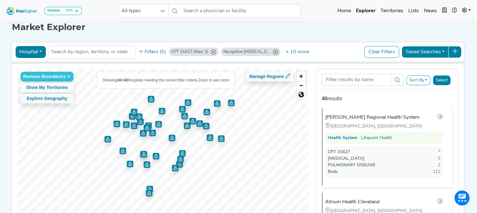
click at [149, 99] on img "Map marker" at bounding box center [151, 99] width 7 height 7
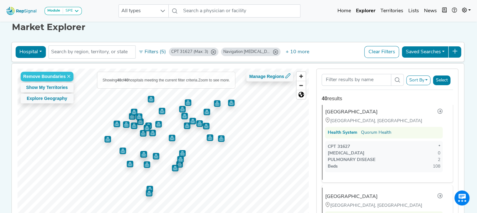
scroll to position [498, 0]
click at [136, 114] on img "Map marker" at bounding box center [139, 116] width 7 height 7
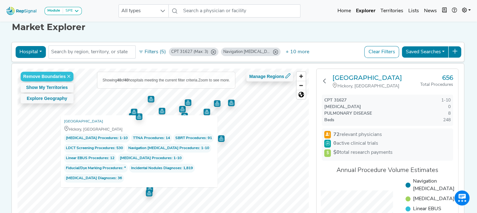
click at [160, 109] on img "Map marker" at bounding box center [162, 111] width 7 height 7
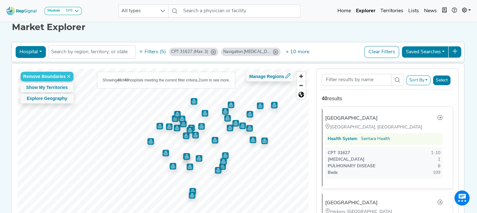
scroll to position [0, 0]
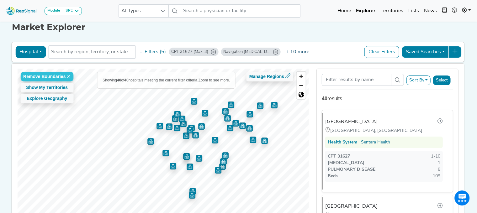
click at [295, 50] on button "+ 10 more" at bounding box center [297, 52] width 32 height 12
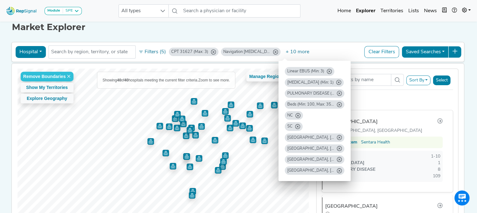
click at [340, 105] on icon "Beds (Min: 100, Max: 350)" at bounding box center [338, 104] width 5 height 5
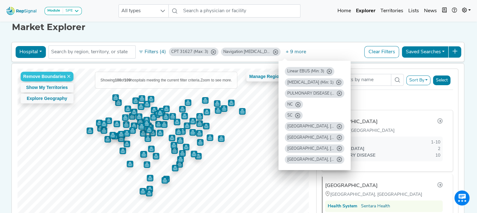
click at [475, 115] on div "Module SPE Bronchoscopy Disposable Bronchoscope SBRT SPE TTNA Thoracic Surgery …" at bounding box center [238, 126] width 477 height 269
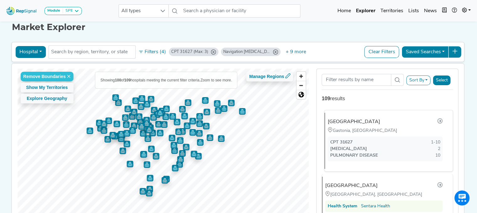
click at [404, 127] on div "Gastonia, [GEOGRAPHIC_DATA]" at bounding box center [365, 130] width 82 height 7
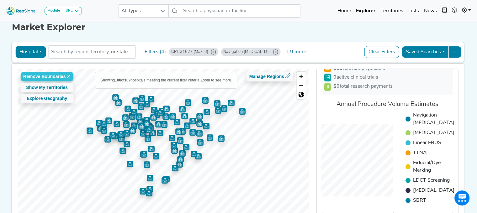
scroll to position [86, 0]
click at [136, 115] on img "Map marker" at bounding box center [139, 116] width 7 height 7
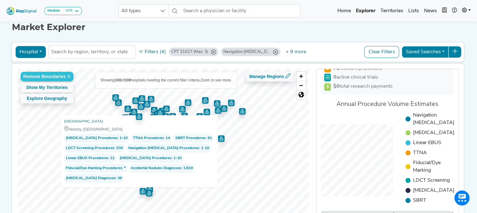
click at [317, 37] on div "Market Explorer Hospital Physician Hospital ASC Office Health System NC SC John…" at bounding box center [239, 123] width 414 height 221
click at [341, 23] on h1 "Market Explorer" at bounding box center [238, 27] width 453 height 11
click at [282, 38] on div "Market Explorer Hospital Physician Hospital ASC Office Health System NC SC John…" at bounding box center [239, 123] width 414 height 221
click at [290, 52] on button "+ 9 more" at bounding box center [295, 52] width 29 height 12
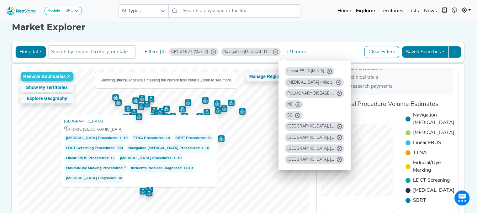
click at [309, 41] on div "Hospital Physician Hospital ASC Office Health System NC SC Johnson City, TN Bri…" at bounding box center [237, 137] width 453 height 193
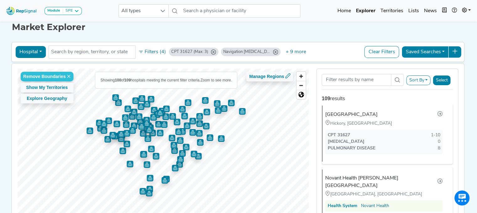
scroll to position [154, 0]
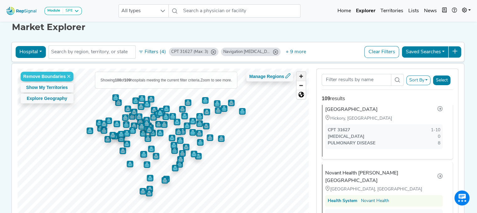
click at [304, 78] on span "Zoom in" at bounding box center [300, 76] width 9 height 9
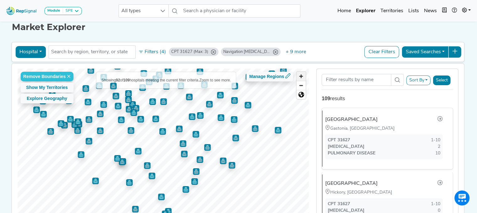
scroll to position [0, 0]
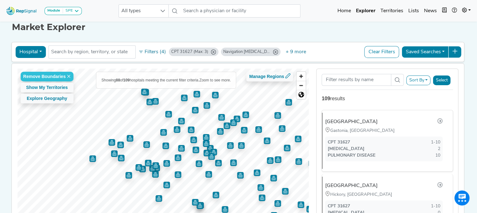
click at [332, 51] on div "Hospital Physician Hospital ASC Office Health System NC SC Johnson City, TN Bri…" at bounding box center [237, 52] width 447 height 14
click at [302, 74] on span "Zoom in" at bounding box center [300, 76] width 9 height 9
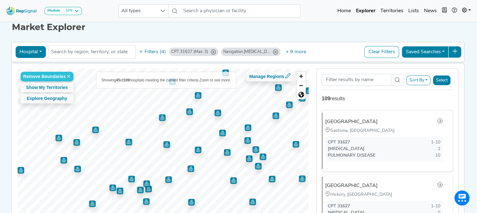
click at [278, 168] on div "Remove Boundaries Show My Territories Explore Geography Showing 45 of 109 hospi…" at bounding box center [162, 149] width 291 height 160
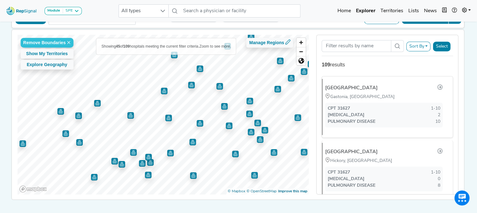
scroll to position [39, 0]
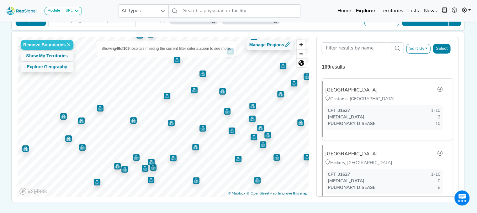
click at [23, 149] on img "Map marker" at bounding box center [25, 148] width 7 height 7
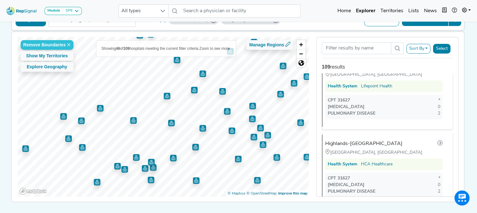
click at [68, 138] on img "Map marker" at bounding box center [68, 138] width 7 height 7
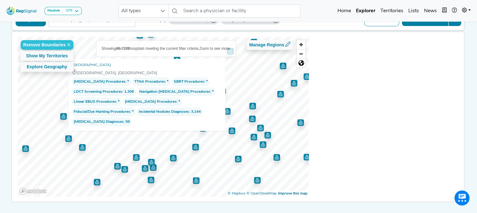
scroll to position [0, 0]
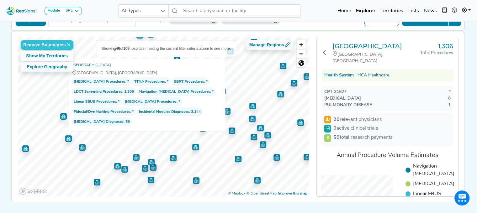
click at [68, 138] on img "Map marker" at bounding box center [68, 138] width 7 height 7
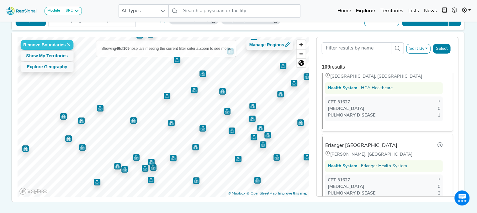
scroll to position [2337, 0]
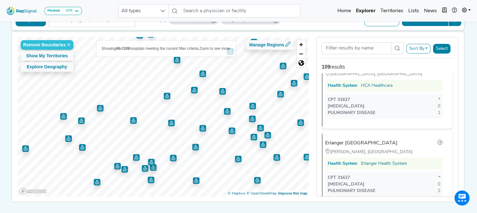
click at [142, 169] on img "Map marker" at bounding box center [145, 168] width 7 height 7
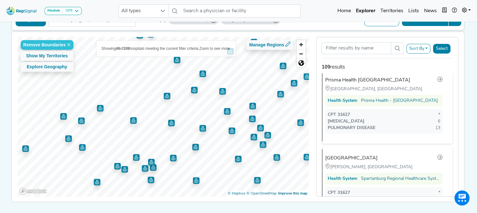
scroll to position [0, 0]
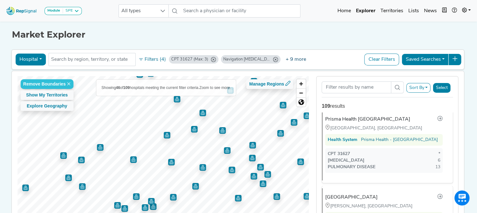
click at [293, 60] on button "+ 9 more" at bounding box center [295, 60] width 29 height 12
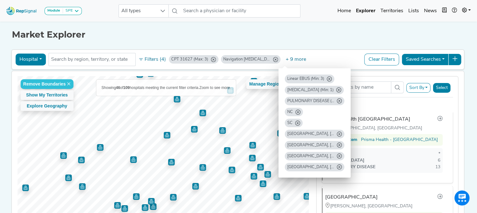
click at [192, 59] on div "CPT 31627 (Max: 3)" at bounding box center [189, 59] width 37 height 6
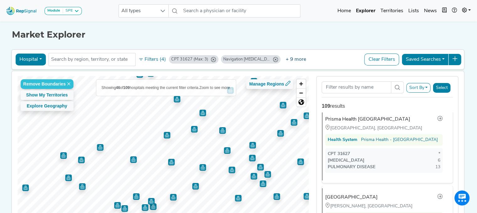
click at [291, 60] on button "+ 9 more" at bounding box center [295, 60] width 29 height 12
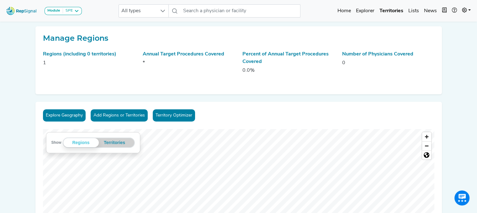
click at [70, 51] on div "Regions (including 0 territories)" at bounding box center [89, 54] width 92 height 8
click at [60, 11] on strong "Module" at bounding box center [53, 11] width 13 height 4
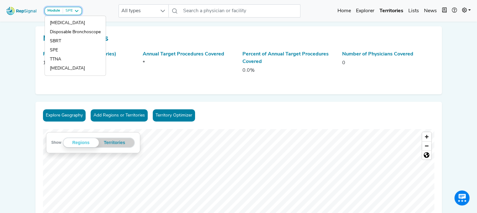
click at [66, 11] on div "SPE" at bounding box center [68, 10] width 10 height 5
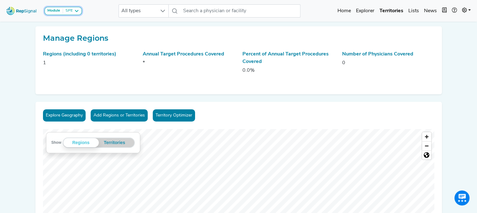
click at [66, 11] on div "SPE" at bounding box center [68, 10] width 10 height 5
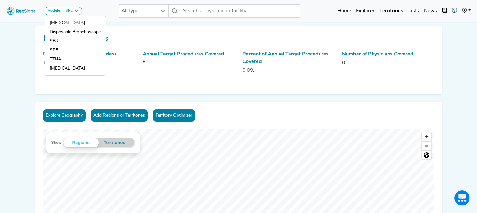
click at [451, 10] on icon at bounding box center [453, 10] width 5 height 5
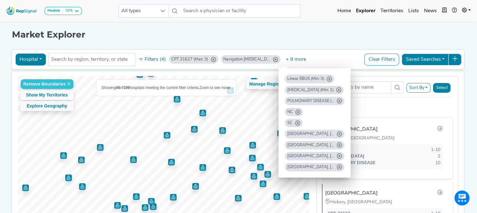
scroll to position [3194, 0]
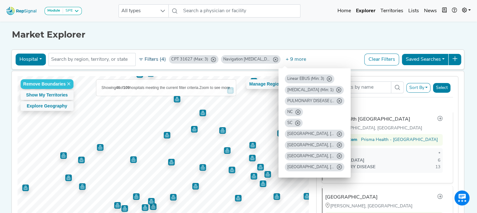
click at [148, 57] on button "Filters (4)" at bounding box center [152, 59] width 31 height 11
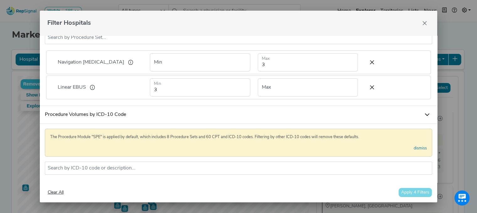
scroll to position [118, 0]
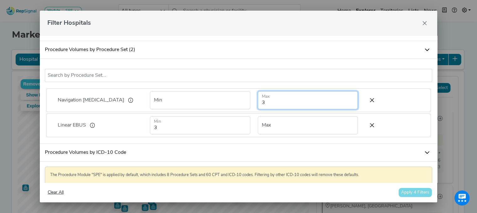
click at [269, 103] on input "3" at bounding box center [308, 100] width 100 height 18
type input "5"
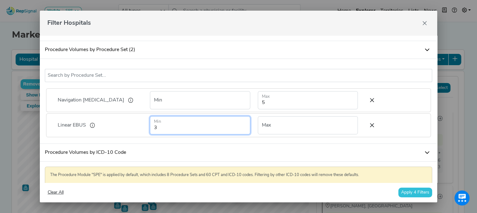
click at [227, 131] on input "3" at bounding box center [200, 125] width 100 height 18
type input "5"
click at [411, 191] on button "Apply 4 Filters" at bounding box center [415, 193] width 34 height 10
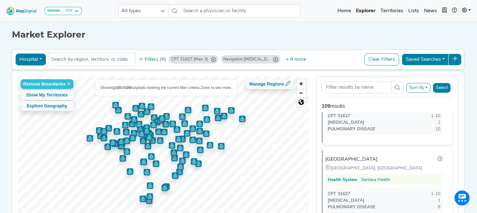
scroll to position [0, 0]
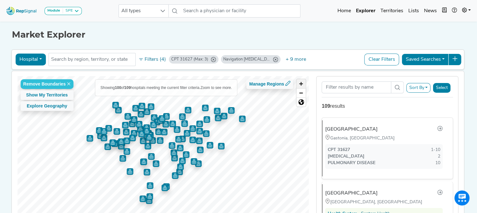
click at [300, 81] on span "Zoom in" at bounding box center [300, 83] width 9 height 9
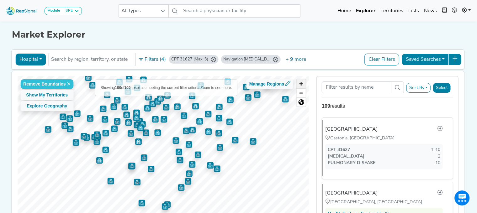
click at [300, 81] on span "Zoom in" at bounding box center [300, 83] width 9 height 9
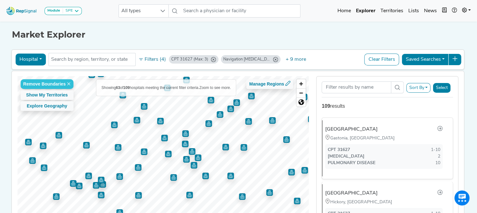
click at [116, 148] on img "Map marker" at bounding box center [118, 147] width 7 height 7
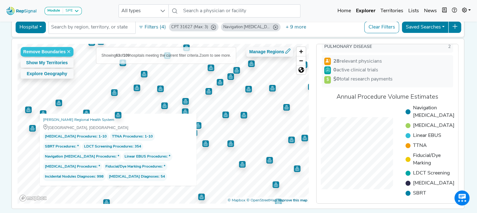
scroll to position [79, 0]
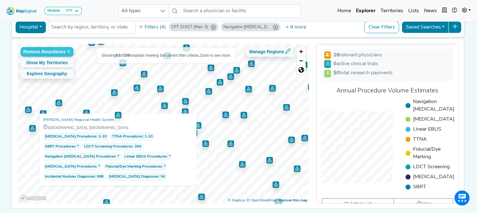
click at [111, 95] on img "Map marker" at bounding box center [114, 92] width 7 height 7
